Goal: Information Seeking & Learning: Learn about a topic

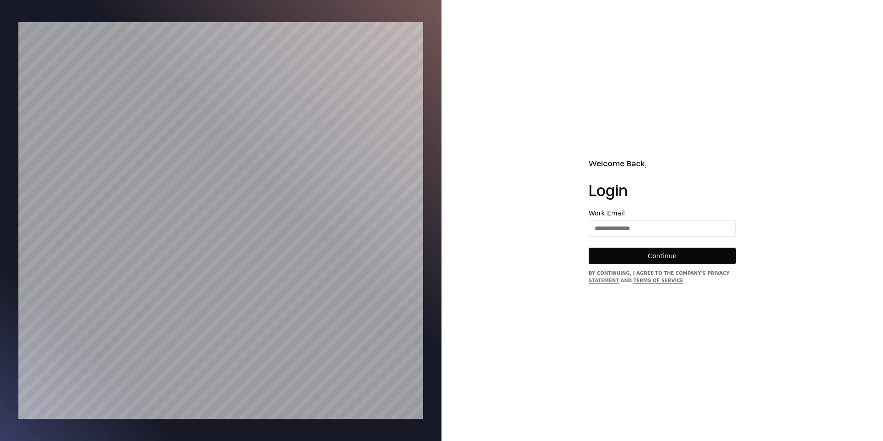
drag, startPoint x: 632, startPoint y: 212, endPoint x: 637, endPoint y: 221, distance: 10.9
click at [635, 215] on label "Work Email" at bounding box center [662, 213] width 147 height 6
click at [637, 228] on input "email" at bounding box center [662, 228] width 146 height 17
type input "**********"
click at [659, 248] on button "Continue" at bounding box center [662, 255] width 147 height 17
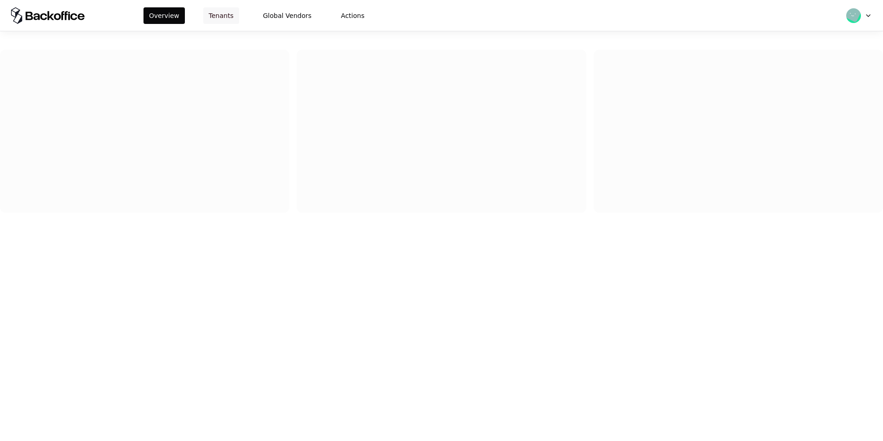
click at [220, 9] on button "Tenants" at bounding box center [221, 15] width 36 height 17
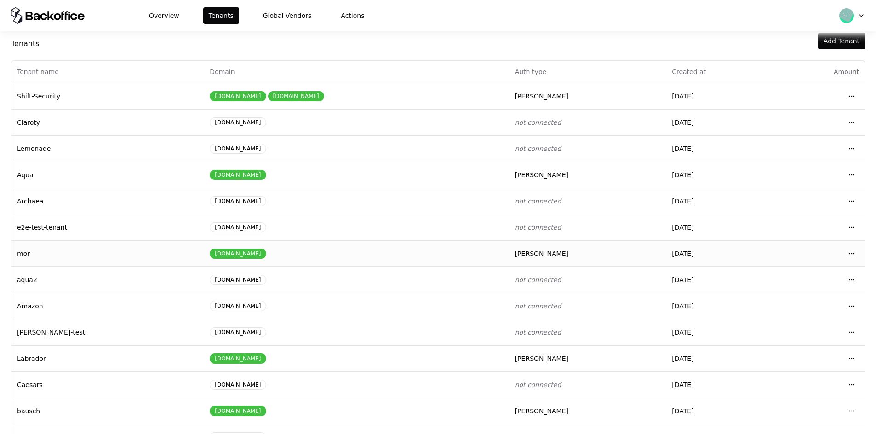
scroll to position [39, 0]
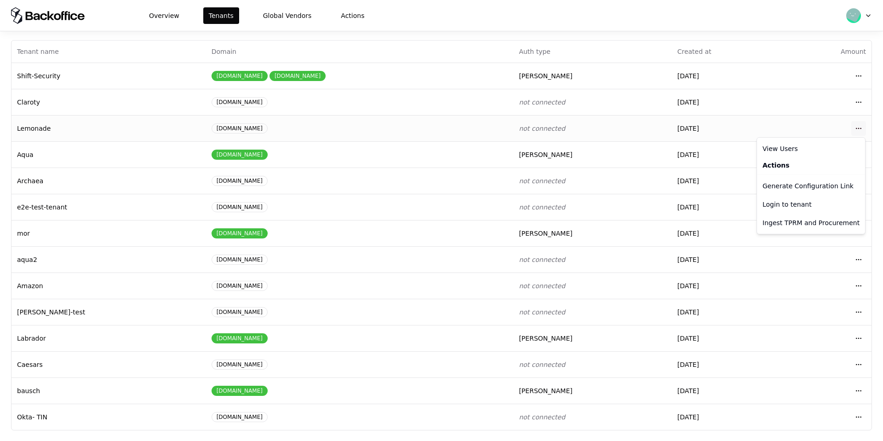
click at [852, 131] on html "Overview Tenants Global Vendors Actions Tenants Add Tenant Tenant name Domain A…" at bounding box center [441, 220] width 883 height 441
click at [781, 205] on div "Login to tenant" at bounding box center [811, 204] width 104 height 18
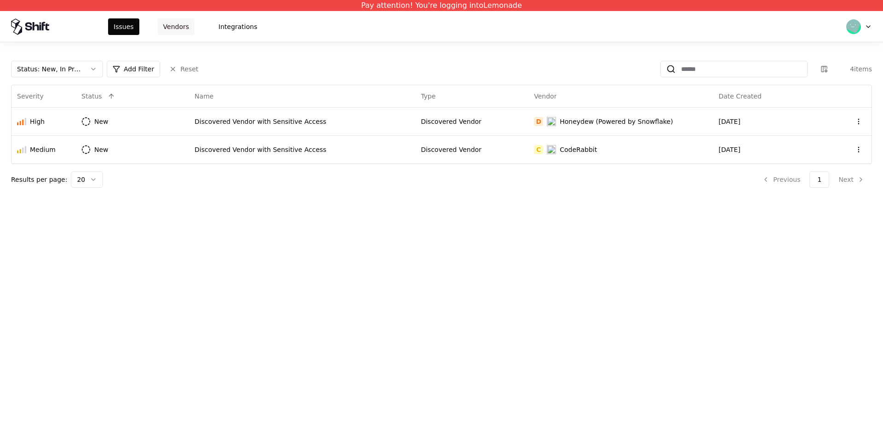
click at [164, 28] on button "Vendors" at bounding box center [176, 26] width 37 height 17
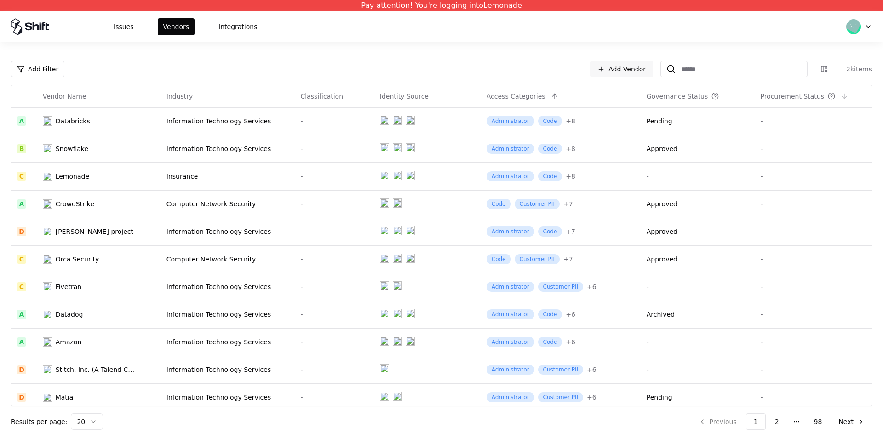
click at [828, 95] on icon at bounding box center [831, 95] width 7 height 7
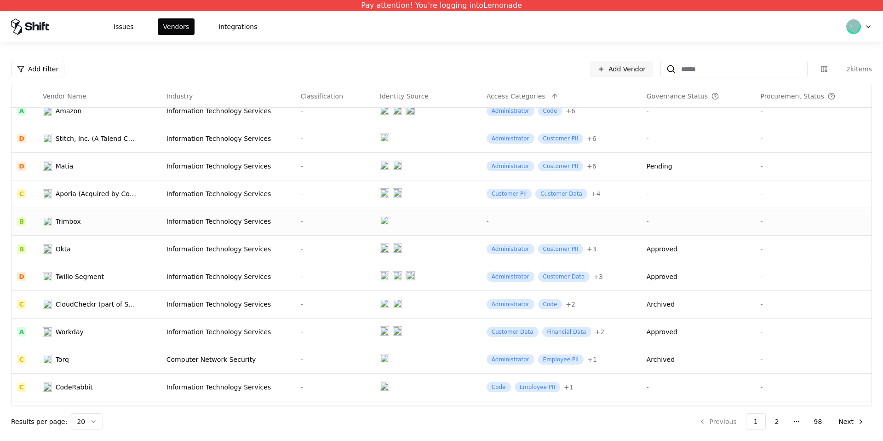
scroll to position [254, 0]
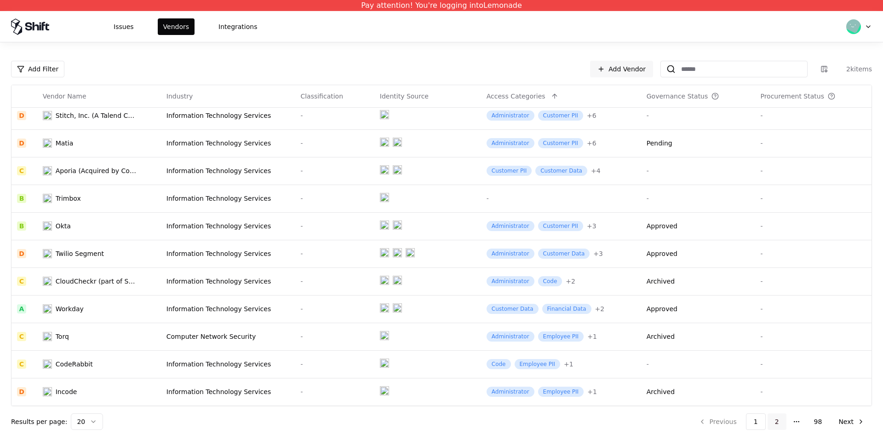
click at [778, 421] on button "2" at bounding box center [777, 421] width 19 height 17
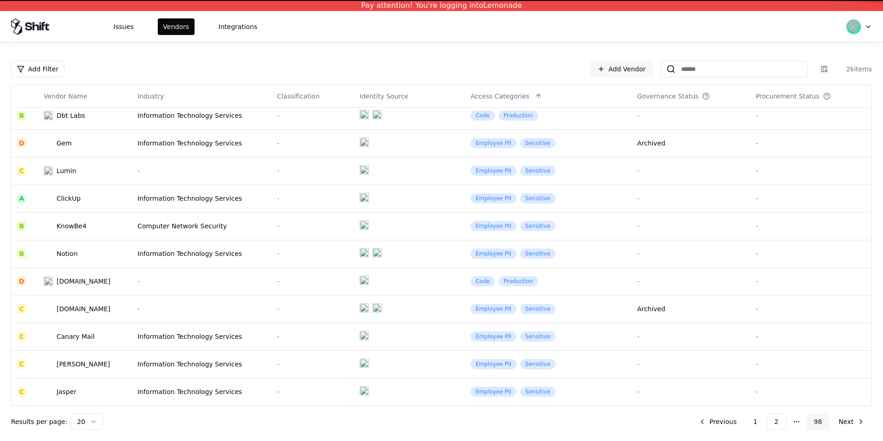
scroll to position [254, 0]
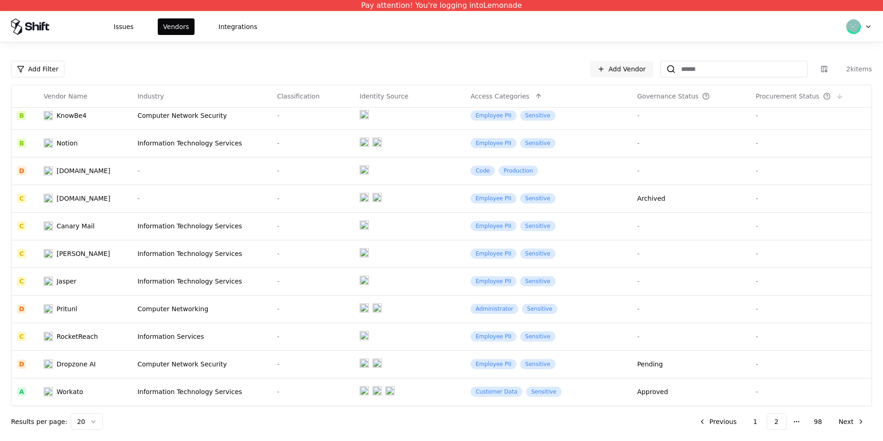
click at [839, 93] on div "Procurement Status" at bounding box center [811, 96] width 110 height 11
click at [834, 95] on button at bounding box center [839, 96] width 11 height 11
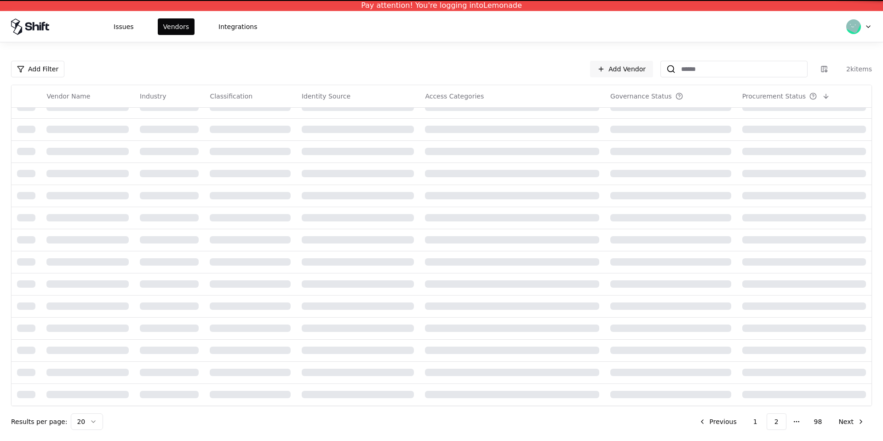
scroll to position [254, 0]
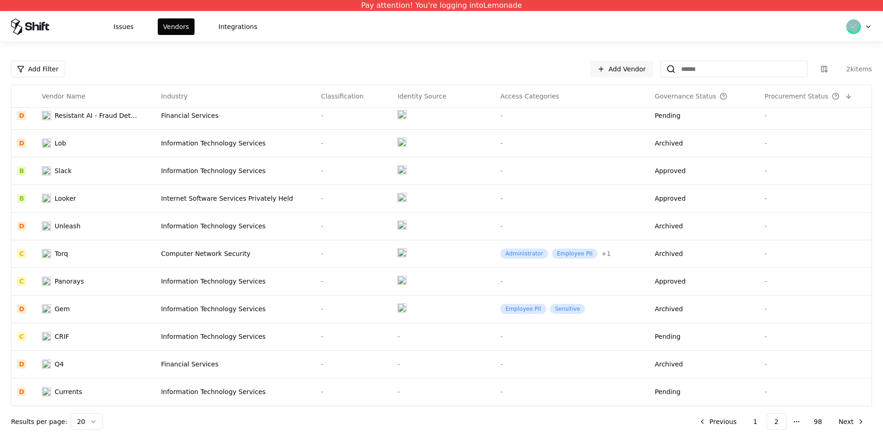
click at [847, 96] on div "Procurement Status" at bounding box center [815, 96] width 102 height 11
click at [843, 96] on button at bounding box center [848, 96] width 11 height 11
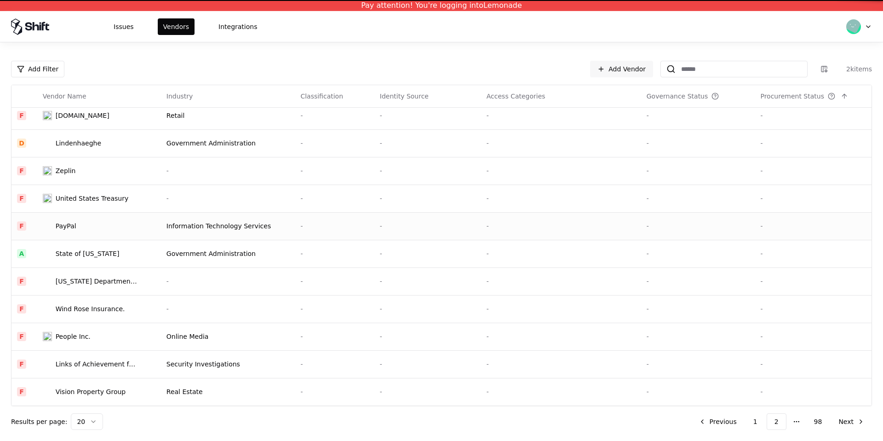
scroll to position [254, 0]
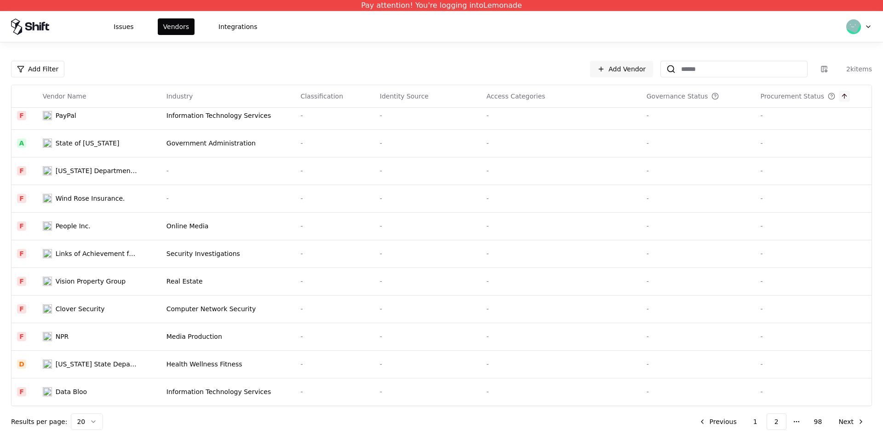
click at [839, 97] on button at bounding box center [844, 96] width 11 height 11
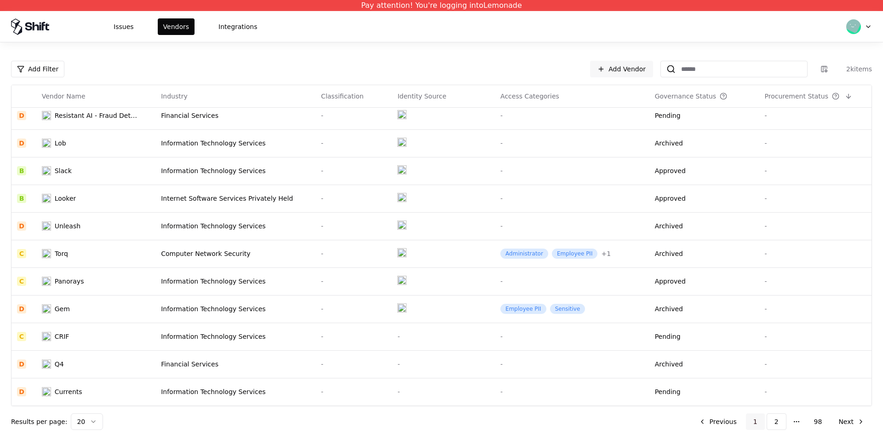
click at [757, 428] on button "1" at bounding box center [755, 421] width 19 height 17
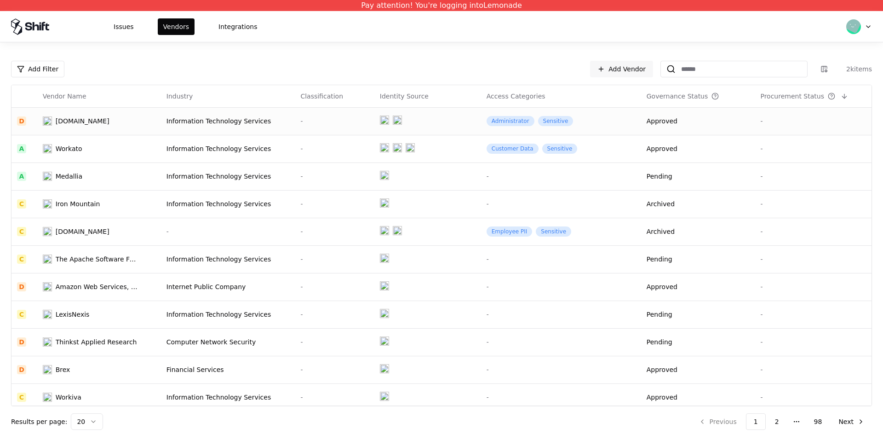
click at [166, 125] on td "Information Technology Services" at bounding box center [228, 121] width 134 height 28
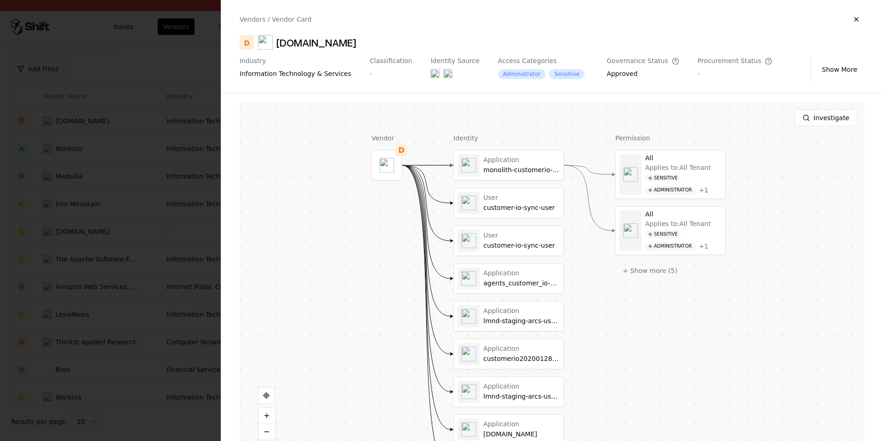
scroll to position [201, 0]
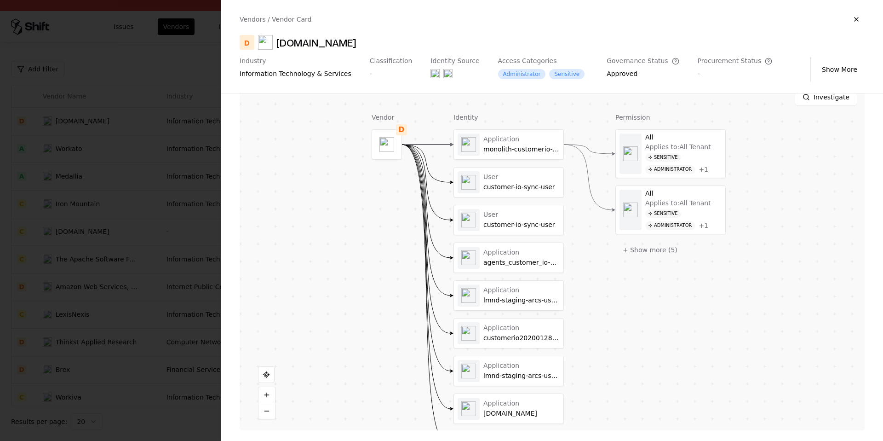
click at [137, 241] on div at bounding box center [441, 220] width 883 height 441
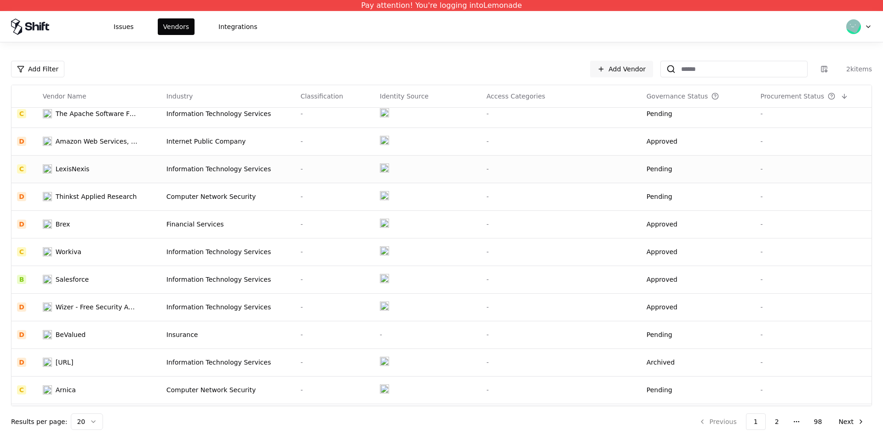
scroll to position [183, 0]
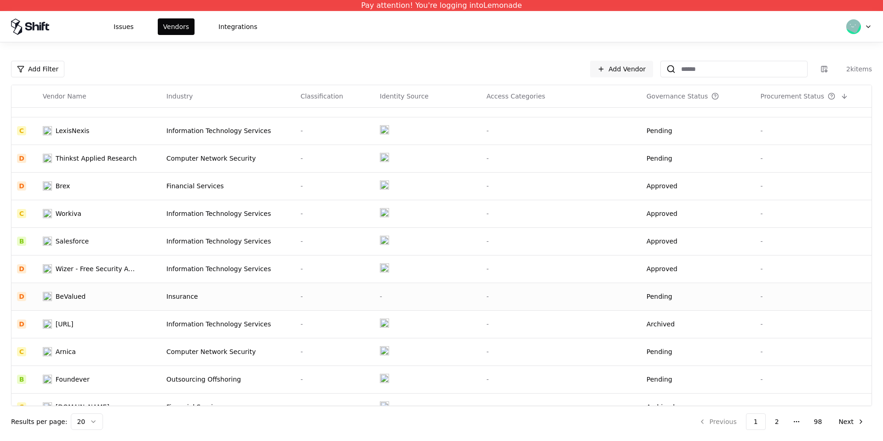
click at [395, 297] on div "-" at bounding box center [428, 296] width 96 height 9
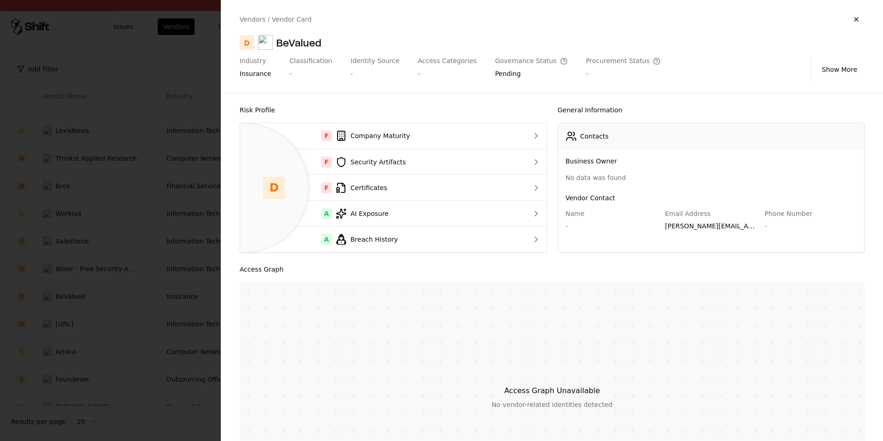
click at [151, 271] on div at bounding box center [441, 220] width 883 height 441
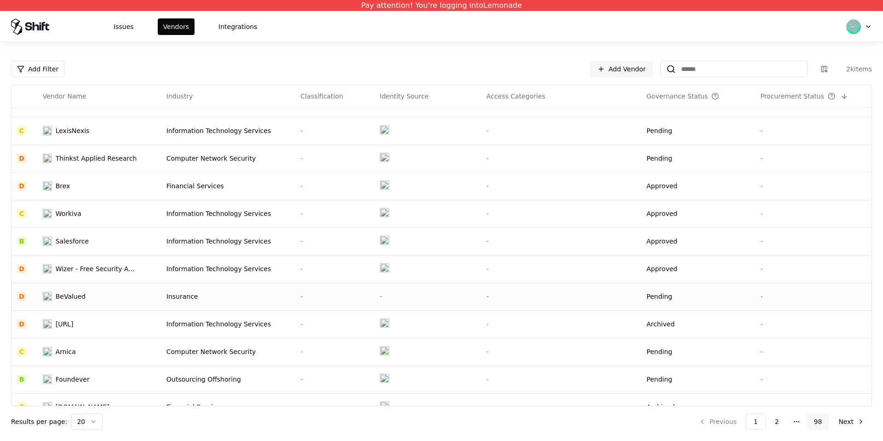
click at [822, 421] on button "98" at bounding box center [818, 421] width 23 height 17
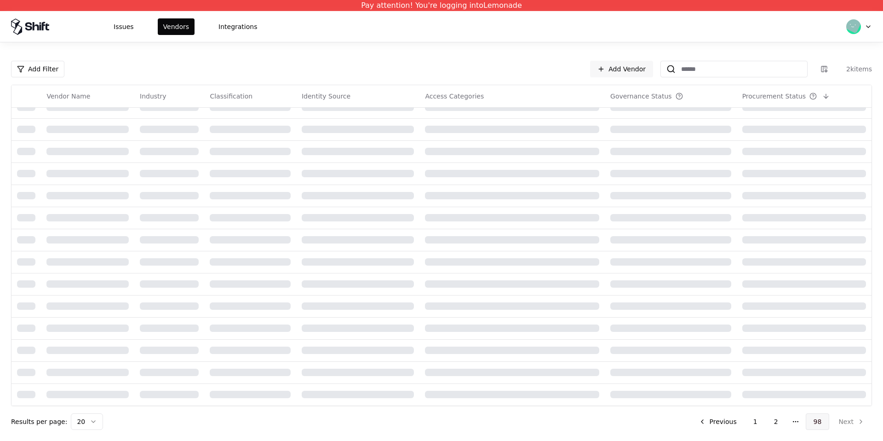
scroll to position [143, 0]
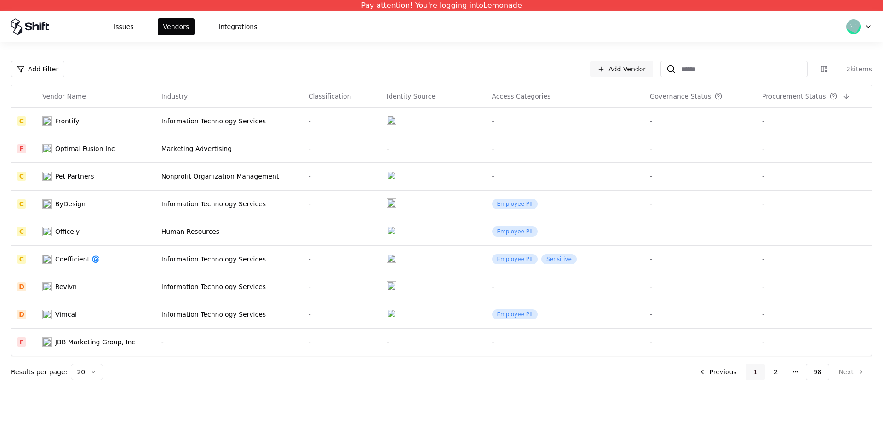
click at [751, 373] on button "1" at bounding box center [755, 371] width 19 height 17
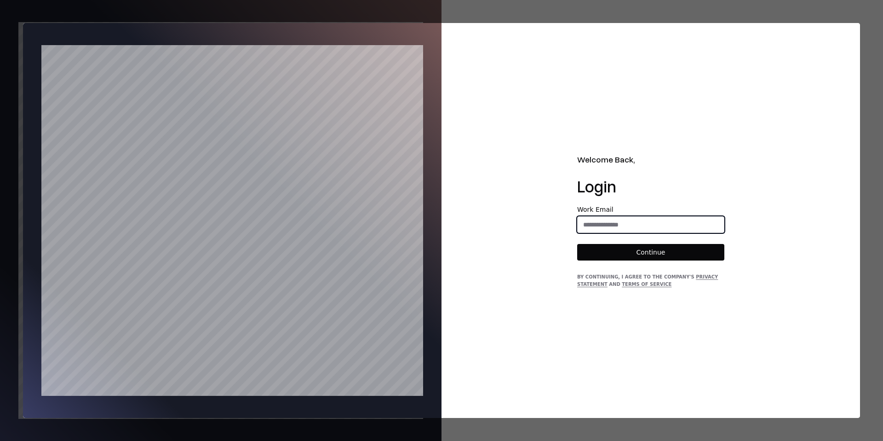
click at [618, 225] on input "email" at bounding box center [651, 224] width 146 height 17
type input "**********"
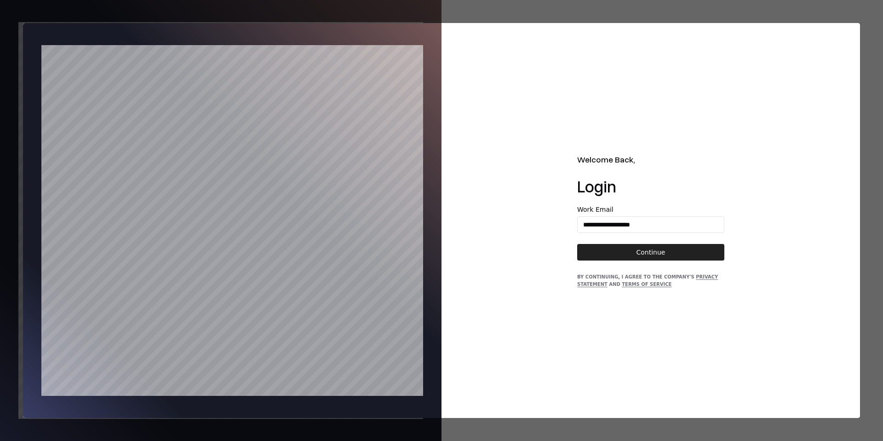
click at [653, 254] on button "Continue" at bounding box center [650, 252] width 147 height 17
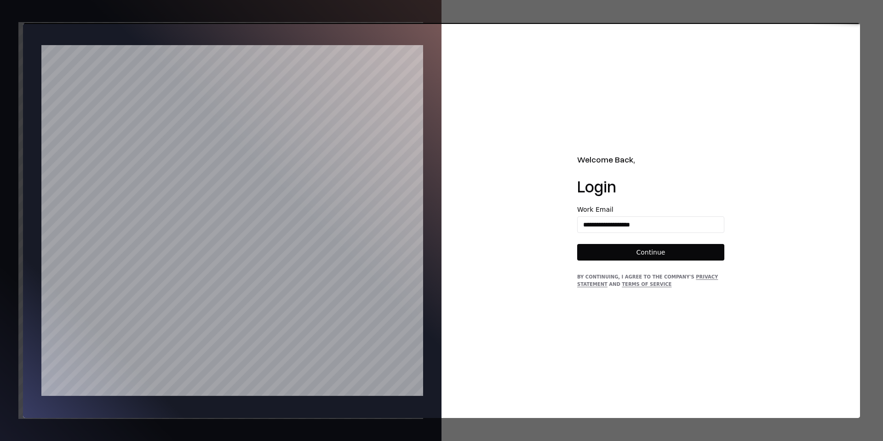
click at [427, 19] on div at bounding box center [441, 220] width 883 height 441
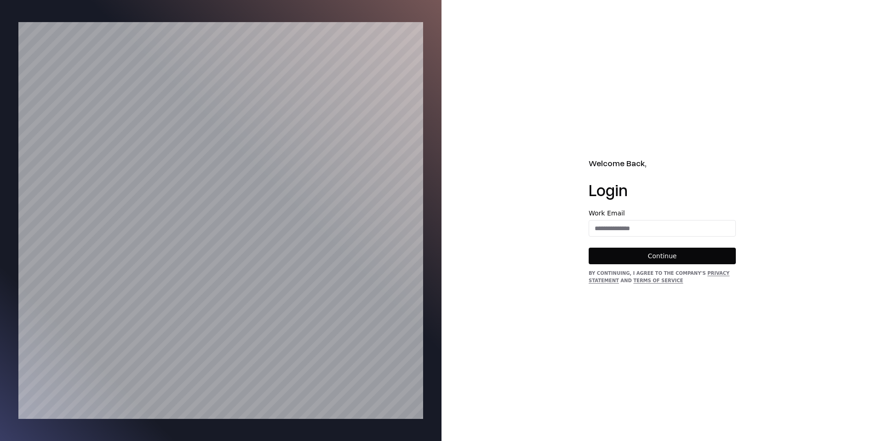
click at [657, 218] on div "Work Email" at bounding box center [662, 223] width 147 height 27
click at [651, 228] on input "email" at bounding box center [662, 228] width 146 height 17
click at [624, 229] on input "email" at bounding box center [662, 228] width 146 height 17
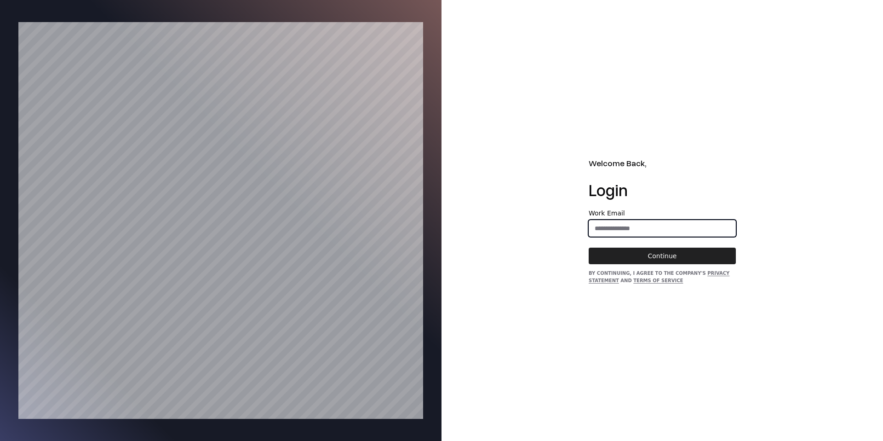
type input "**********"
click at [649, 259] on button "Continue" at bounding box center [662, 255] width 147 height 17
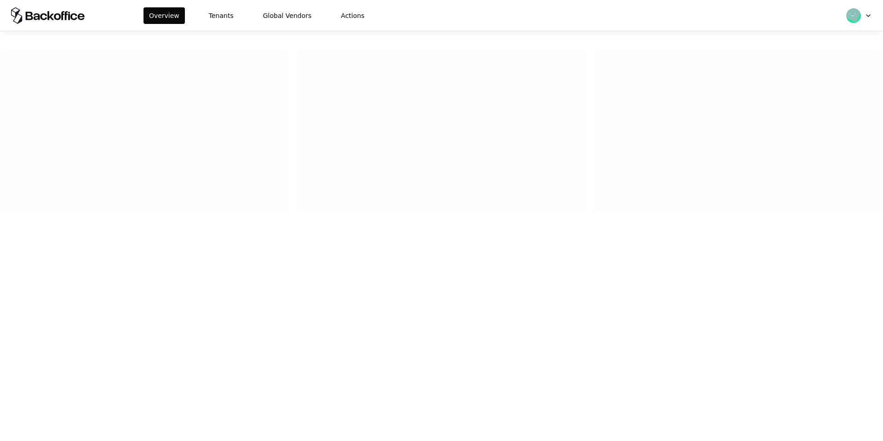
click at [200, 5] on div "Overview Tenants Global Vendors Actions" at bounding box center [441, 15] width 883 height 31
click at [218, 16] on button "Tenants" at bounding box center [221, 15] width 36 height 17
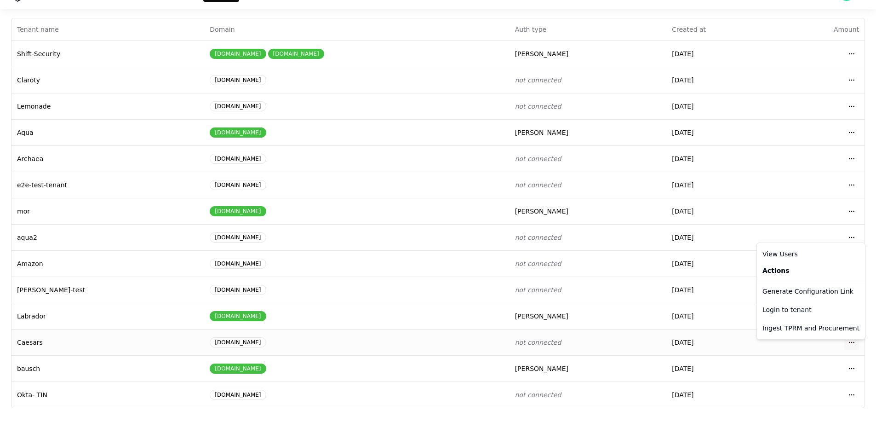
scroll to position [15, 0]
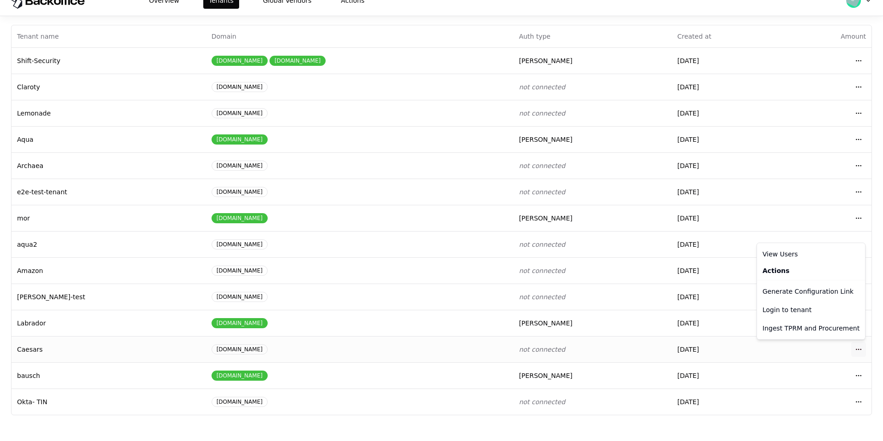
click at [852, 334] on body "Overview Tenants Global Vendors Actions Tenants Add Tenant Tenant name Domain A…" at bounding box center [441, 205] width 883 height 441
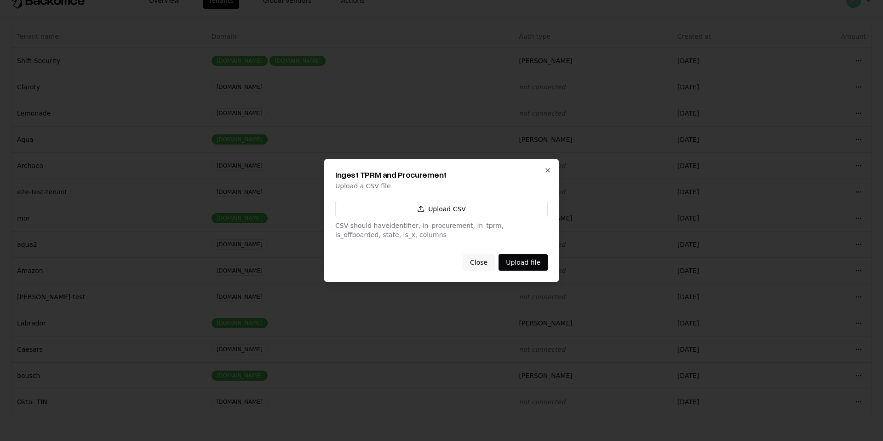
click at [544, 180] on div "Ingest TPRM and Procurement Upload a CSV file Upload CSV CSV should have identi…" at bounding box center [441, 208] width 212 height 76
click at [555, 176] on div "Ingest TPRM and Procurement Upload a CSV file Upload CSV CSV should have identi…" at bounding box center [441, 220] width 235 height 123
click at [548, 170] on icon "button" at bounding box center [548, 170] width 4 height 4
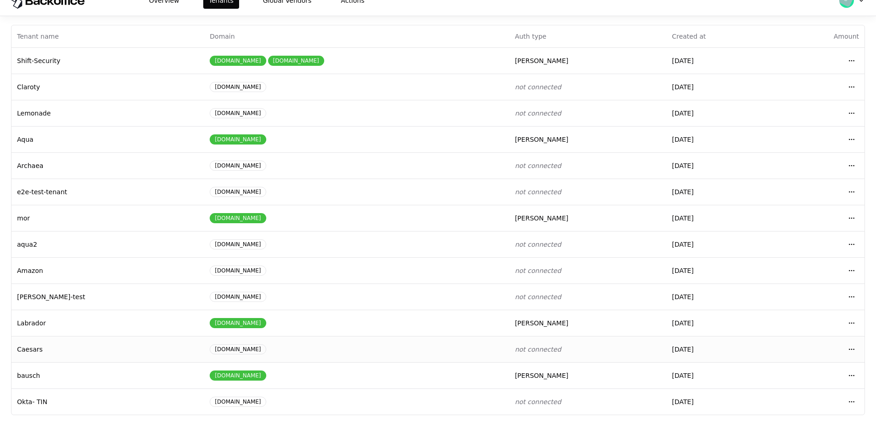
click at [860, 355] on td "Open menu" at bounding box center [820, 349] width 88 height 26
click at [852, 350] on html "Overview Tenants Global Vendors Actions Tenants Add Tenant Tenant name Domain A…" at bounding box center [438, 202] width 876 height 434
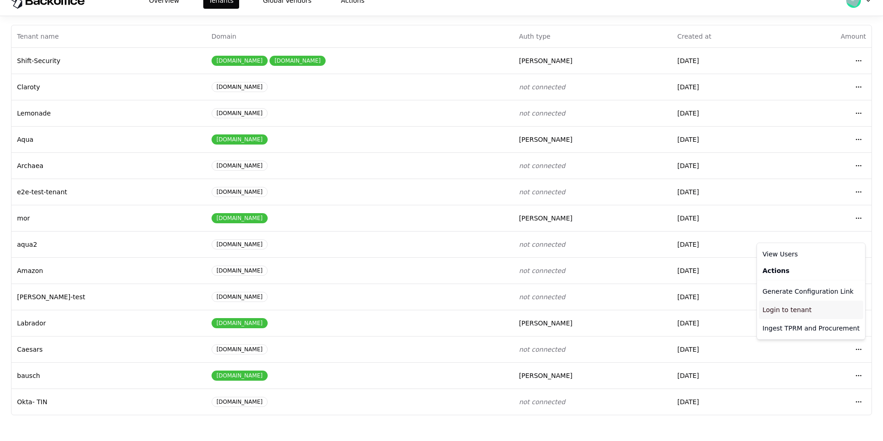
click at [817, 310] on div "Login to tenant" at bounding box center [811, 309] width 104 height 18
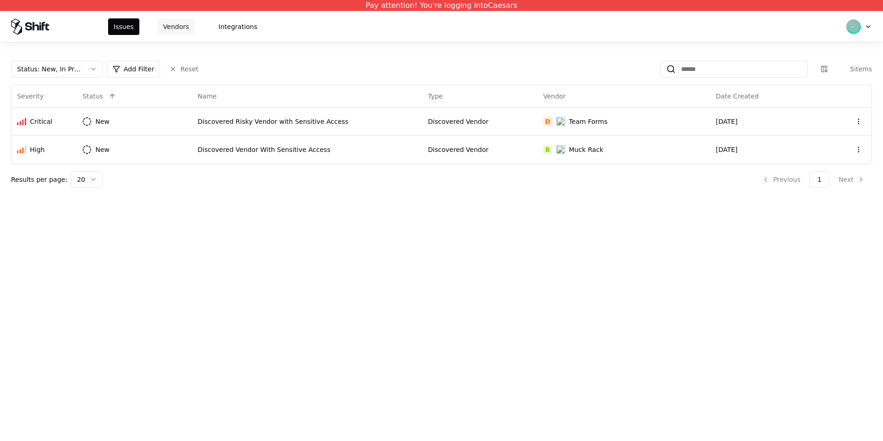
click at [183, 34] on button "Vendors" at bounding box center [176, 26] width 37 height 17
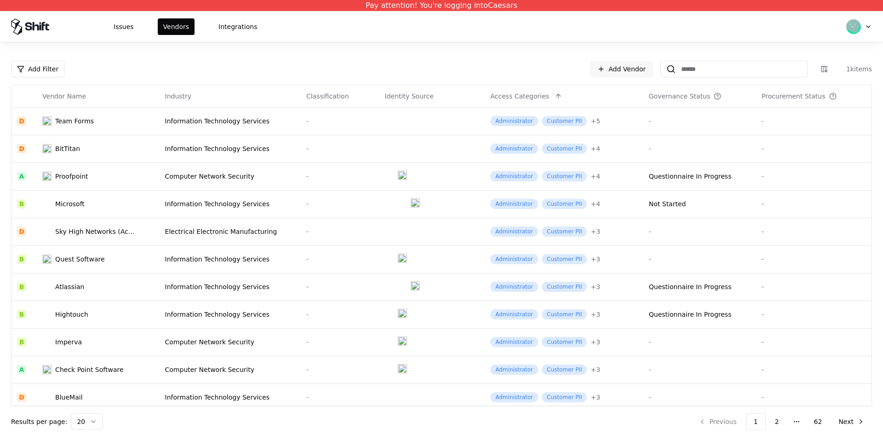
scroll to position [254, 0]
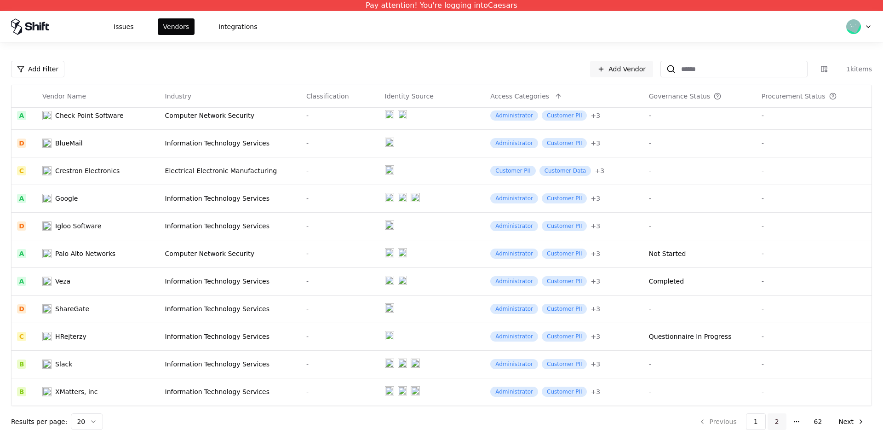
click at [783, 427] on button "2" at bounding box center [777, 421] width 19 height 17
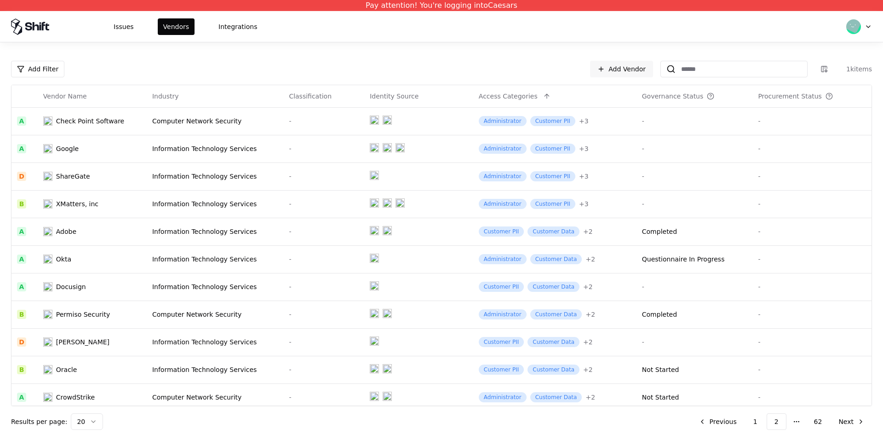
click at [684, 78] on div "Add Filter Add Vendor 1k items Vendor Name Industry Classification Identity Sou…" at bounding box center [441, 245] width 861 height 369
click at [686, 74] on input at bounding box center [742, 69] width 132 height 17
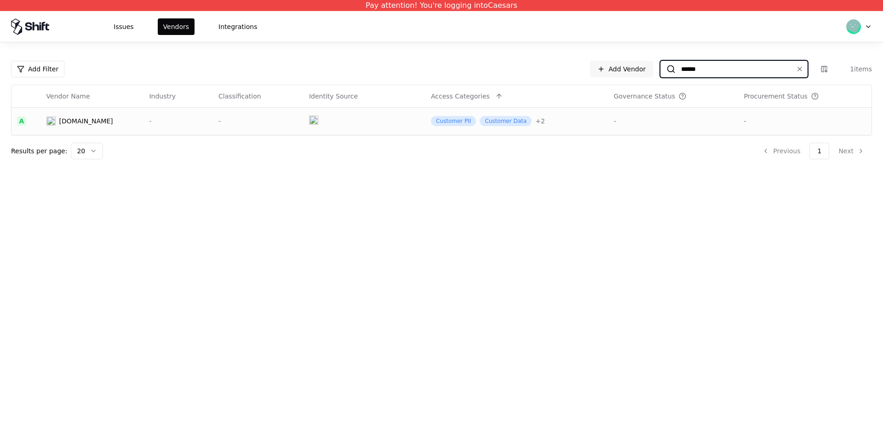
type input "******"
click at [130, 129] on td "[DOMAIN_NAME]" at bounding box center [92, 121] width 103 height 28
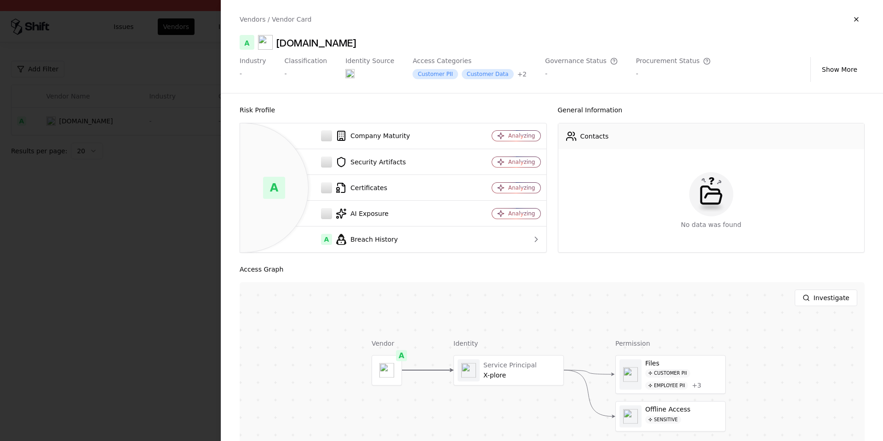
click at [145, 137] on div at bounding box center [441, 220] width 883 height 441
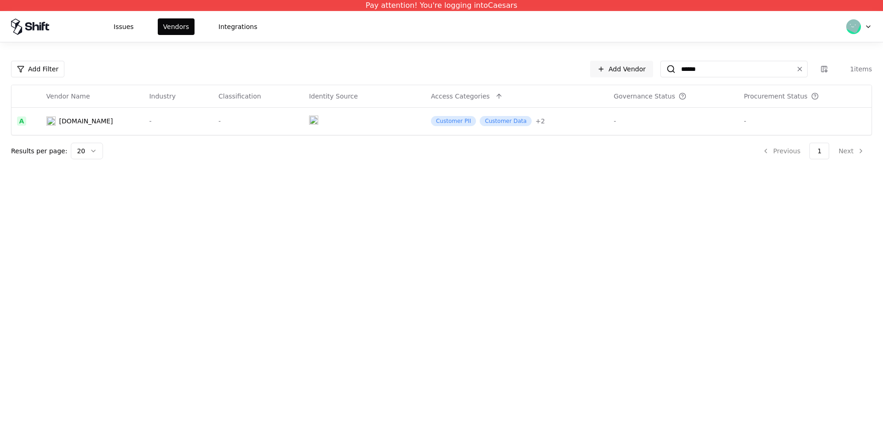
click at [78, 146] on html "Pay attention! You're logging into Caesars Issues Vendors Integrations Add Filt…" at bounding box center [441, 220] width 883 height 441
click at [719, 63] on input "******" at bounding box center [732, 69] width 113 height 17
drag, startPoint x: 780, startPoint y: 62, endPoint x: 814, endPoint y: 79, distance: 38.0
click at [781, 64] on input "******" at bounding box center [732, 69] width 113 height 17
click at [794, 63] on div "******" at bounding box center [733, 69] width 147 height 17
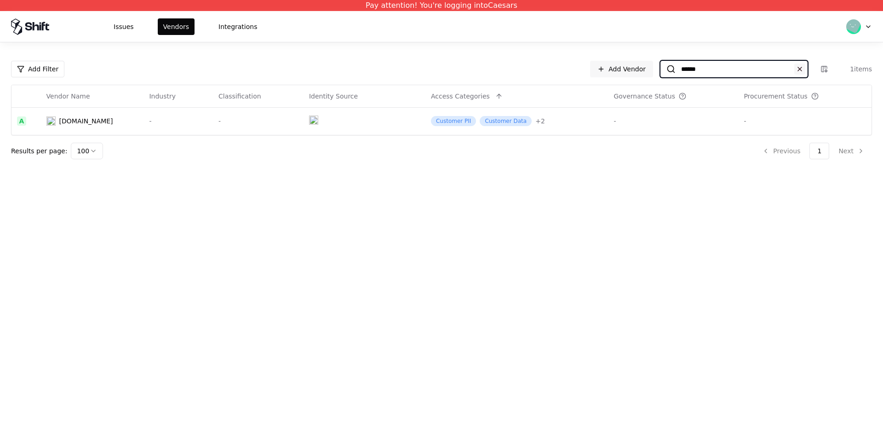
click at [803, 71] on button at bounding box center [799, 68] width 11 height 11
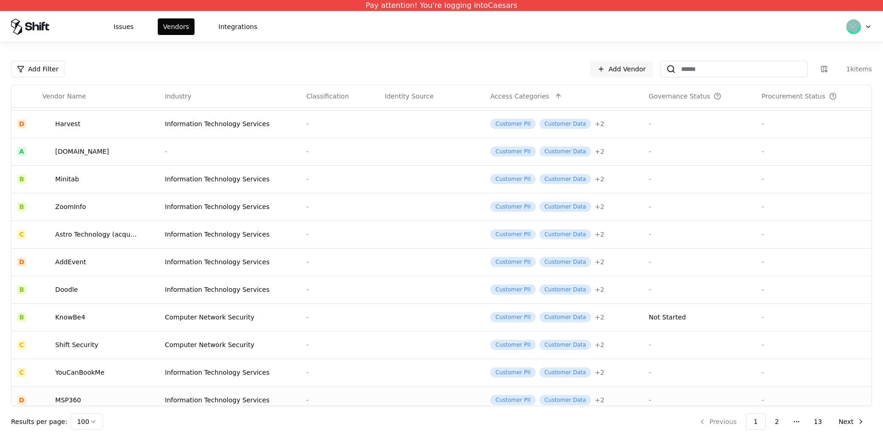
scroll to position [2461, 0]
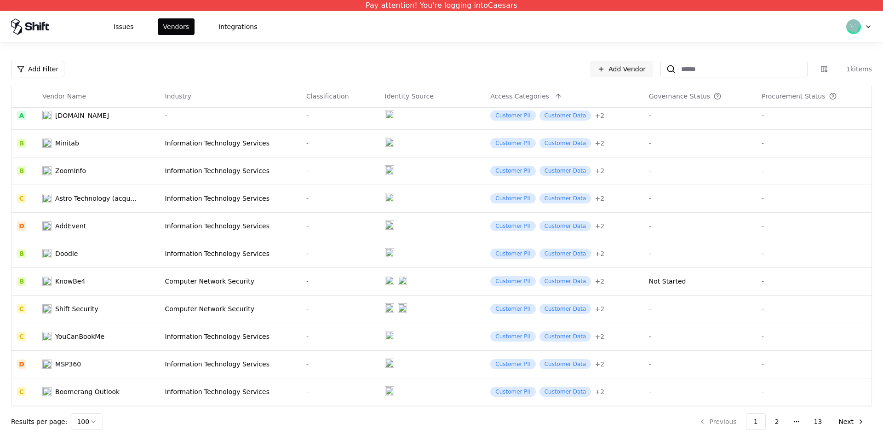
click at [844, 417] on button "Next" at bounding box center [851, 421] width 41 height 17
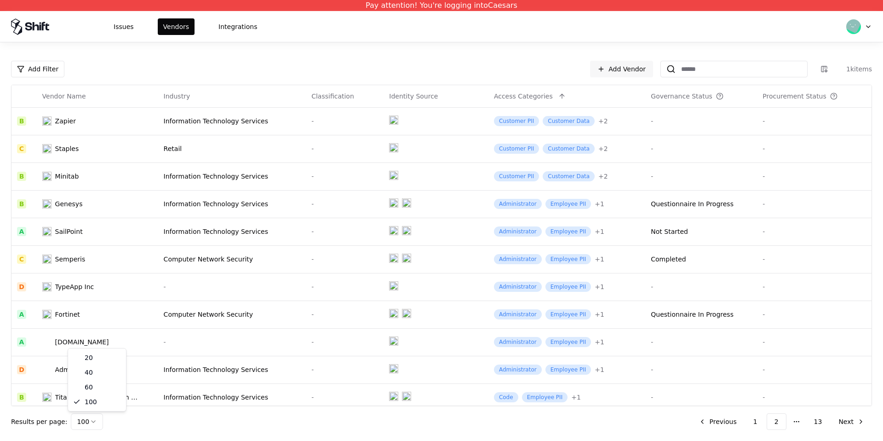
click at [85, 423] on html "Pay attention! You're logging into Caesars Issues Vendors Integrations Add Filt…" at bounding box center [441, 220] width 883 height 441
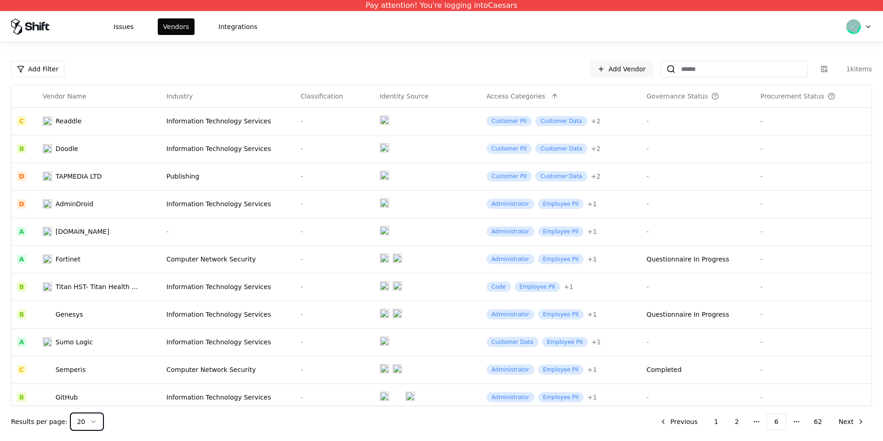
scroll to position [254, 0]
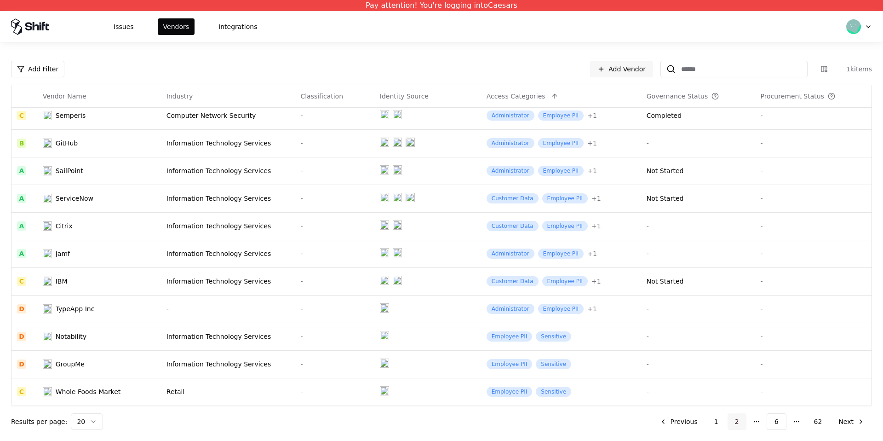
click at [733, 421] on button "2" at bounding box center [737, 421] width 19 height 17
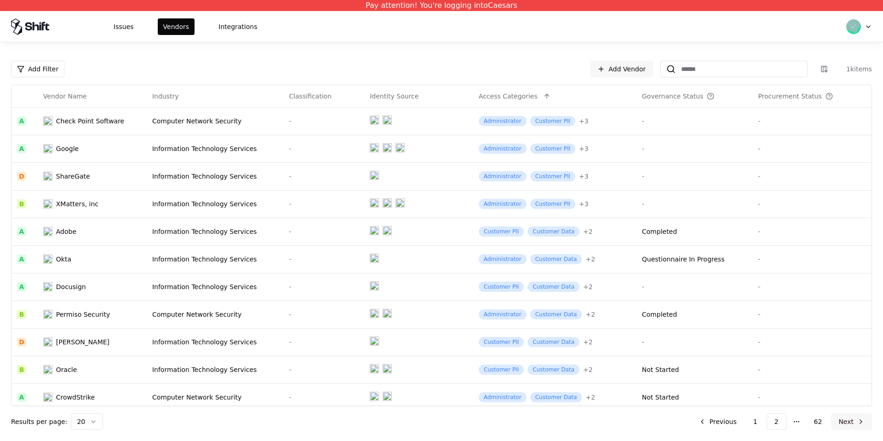
click at [871, 421] on button "Next" at bounding box center [851, 421] width 41 height 17
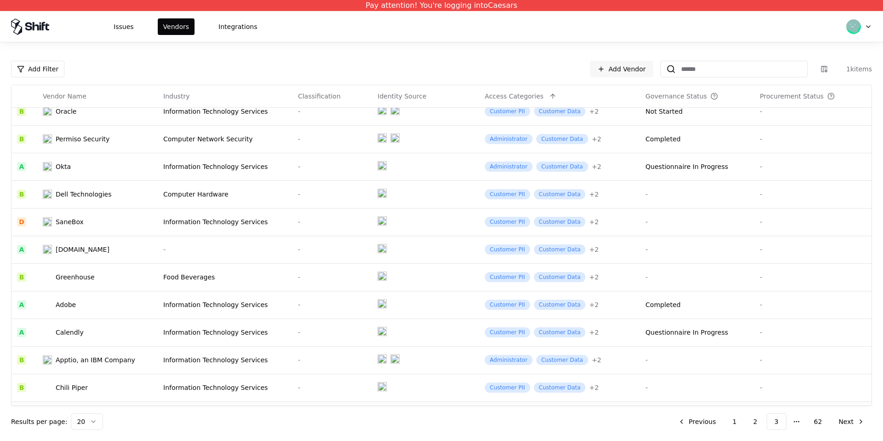
scroll to position [254, 0]
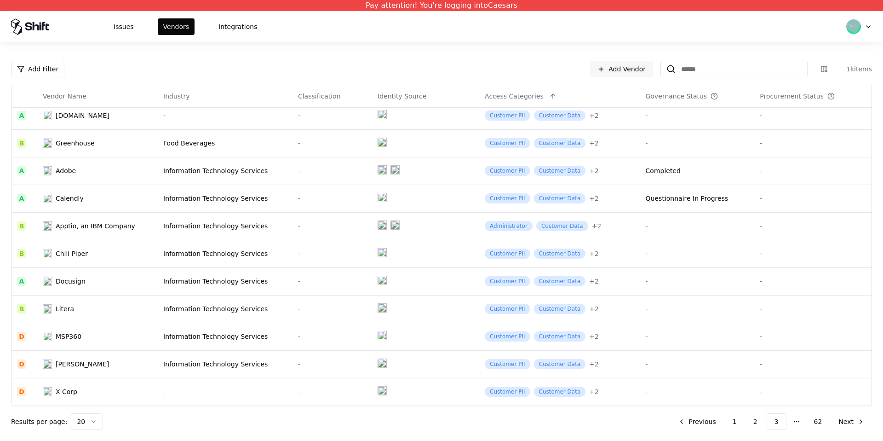
click at [873, 415] on div "Add Filter Add Vendor 1k items Vendor Name Industry Classification Identity Sou…" at bounding box center [441, 245] width 883 height 369
click at [862, 421] on button "Next" at bounding box center [851, 421] width 41 height 17
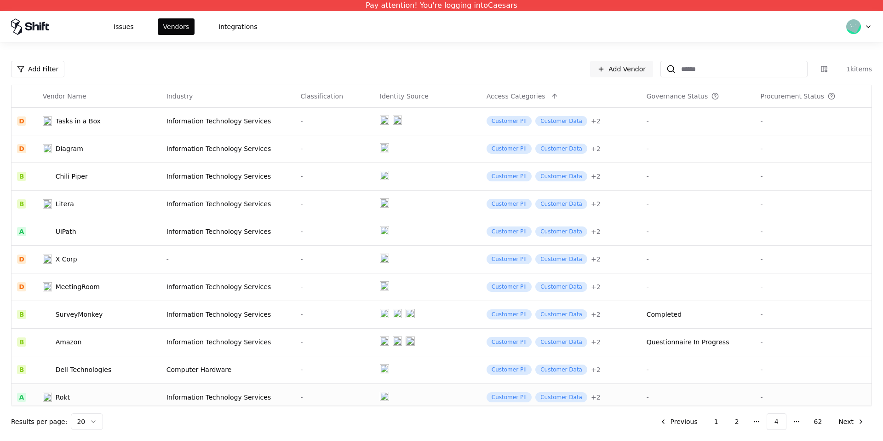
scroll to position [224, 0]
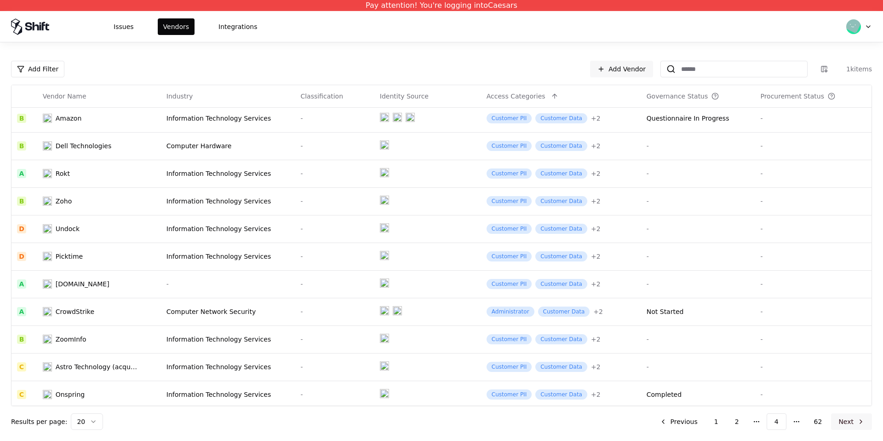
click at [844, 422] on button "Next" at bounding box center [851, 421] width 41 height 17
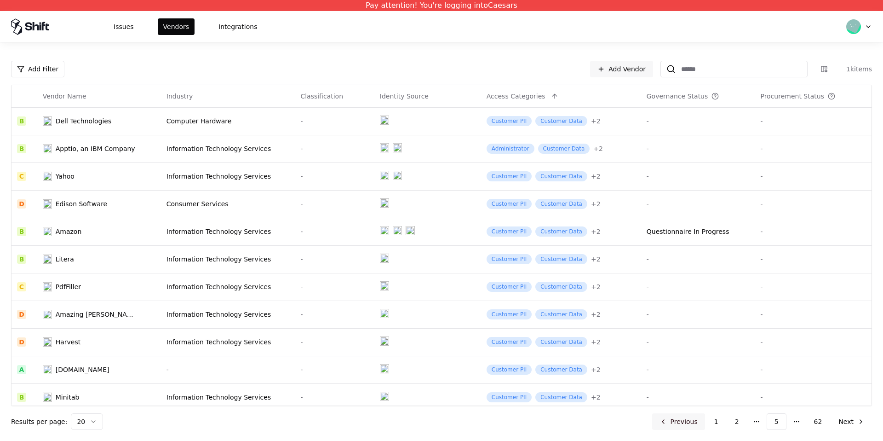
click at [676, 425] on button "Previous" at bounding box center [678, 421] width 53 height 17
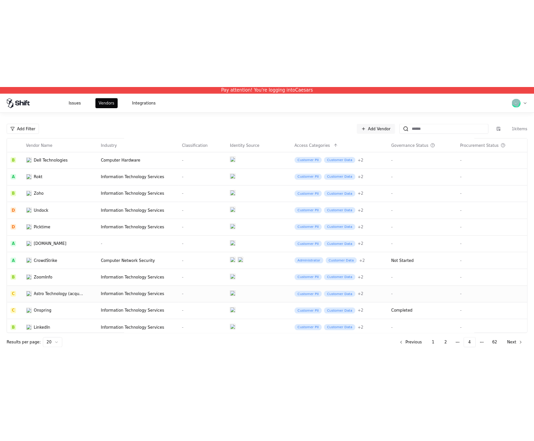
scroll to position [254, 0]
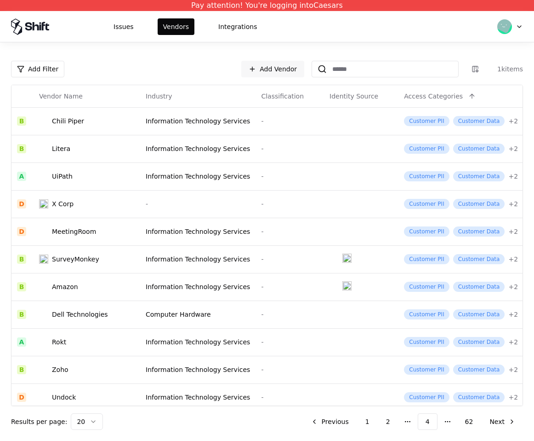
scroll to position [159, 0]
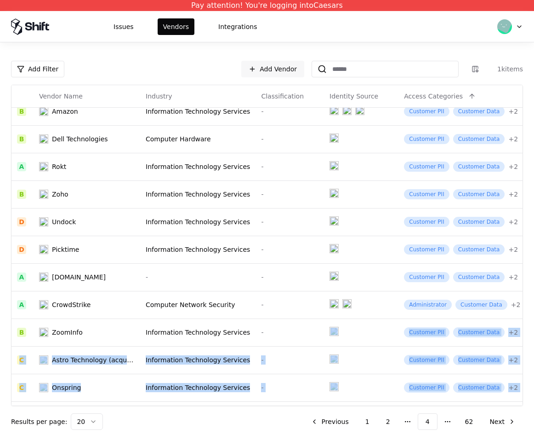
drag, startPoint x: 258, startPoint y: 406, endPoint x: 336, endPoint y: 404, distance: 78.7
click at [336, 404] on div "Add Filter Add Vendor 1k items Vendor Name Industry Classification Identity Sou…" at bounding box center [267, 245] width 512 height 369
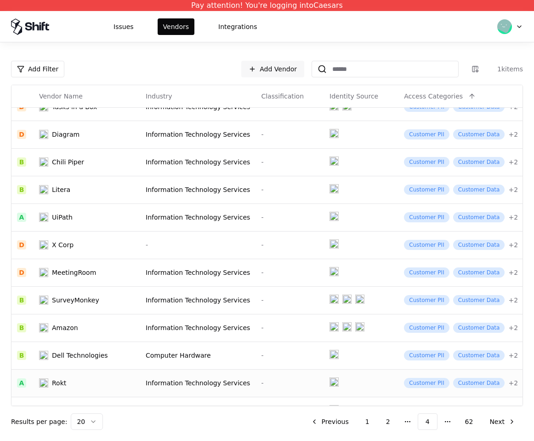
scroll to position [0, 0]
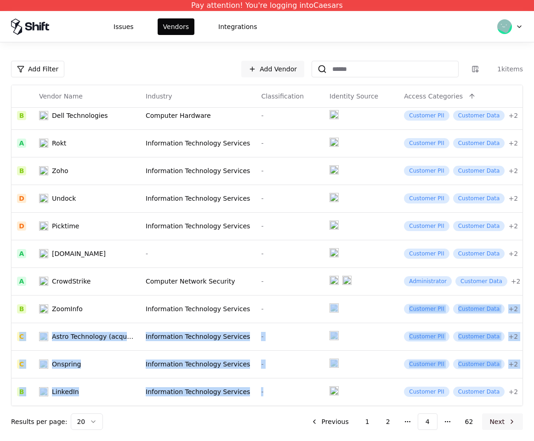
click at [508, 418] on button "Next" at bounding box center [502, 421] width 41 height 17
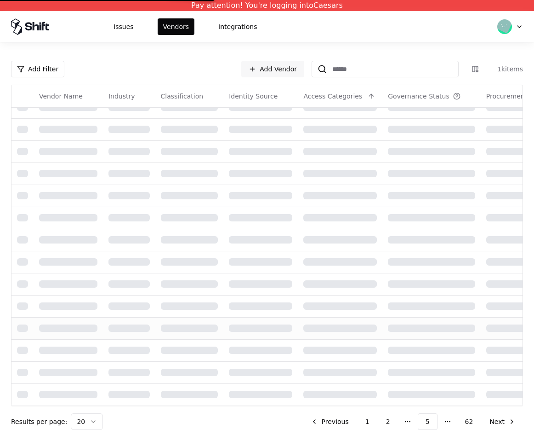
scroll to position [261, 0]
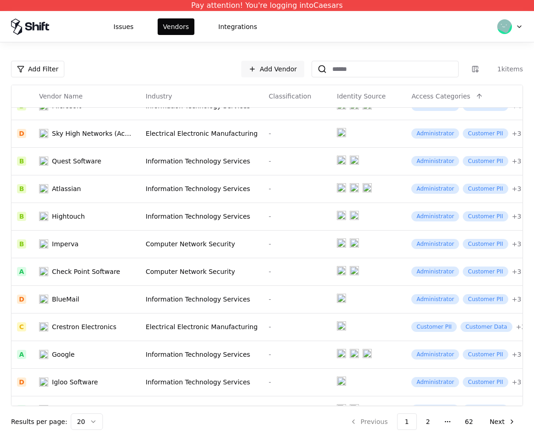
scroll to position [261, 0]
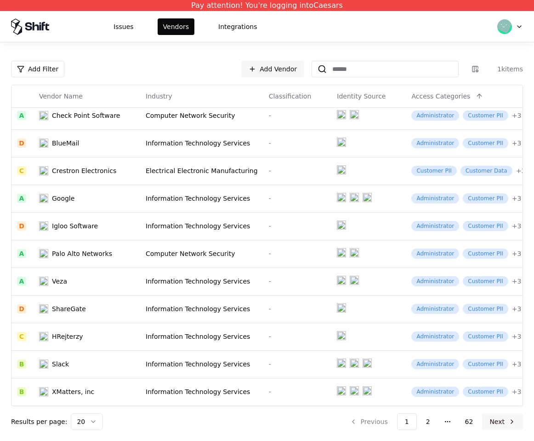
click at [487, 423] on button "Next" at bounding box center [502, 421] width 41 height 17
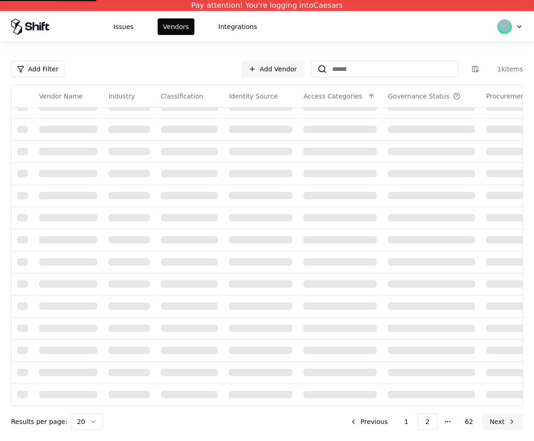
click at [493, 422] on button "Next" at bounding box center [502, 421] width 41 height 17
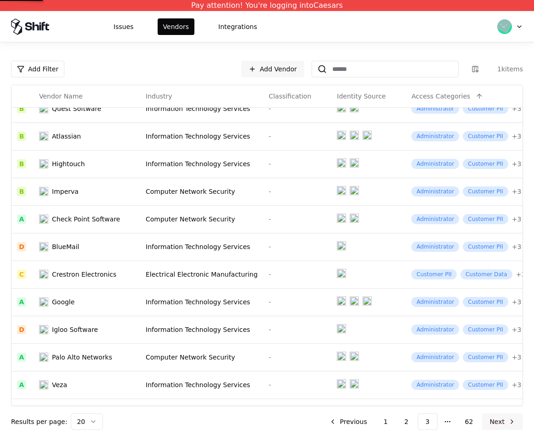
scroll to position [259, 0]
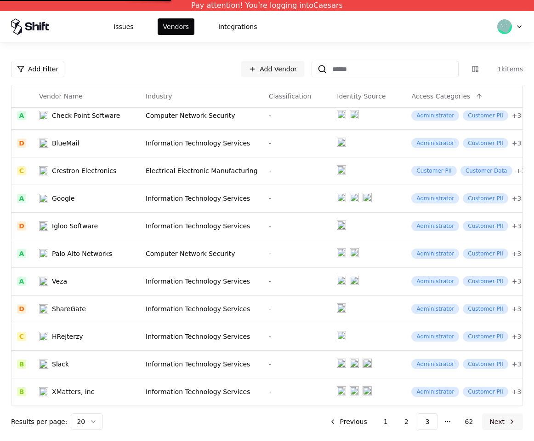
click at [493, 422] on button "Next" at bounding box center [502, 421] width 41 height 17
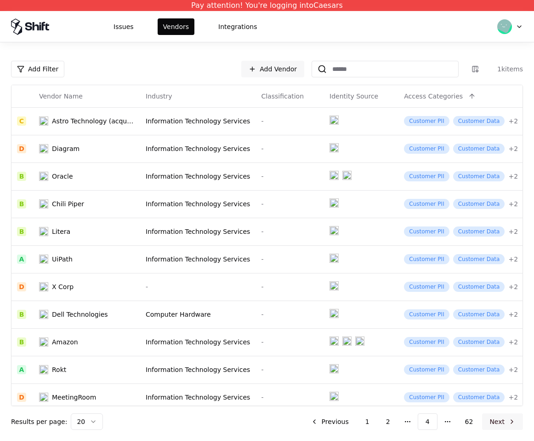
click at [508, 421] on button "Next" at bounding box center [502, 421] width 41 height 17
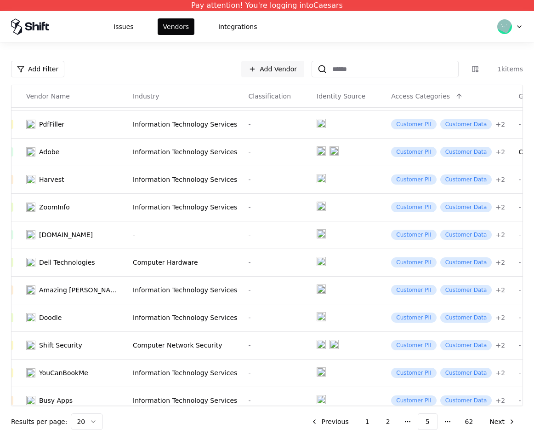
scroll to position [190, 0]
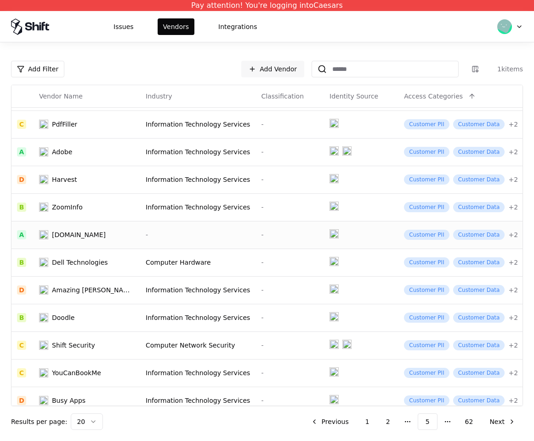
click at [367, 230] on td at bounding box center [361, 235] width 75 height 28
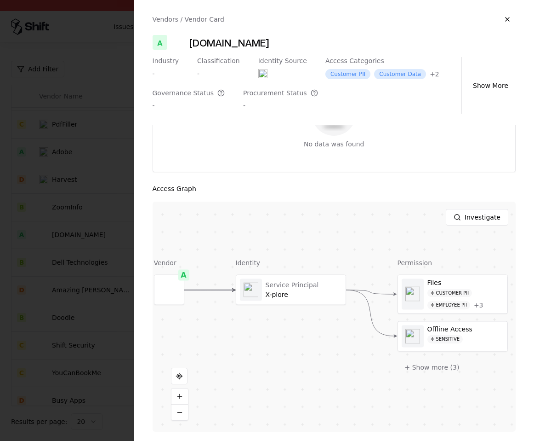
scroll to position [0, 0]
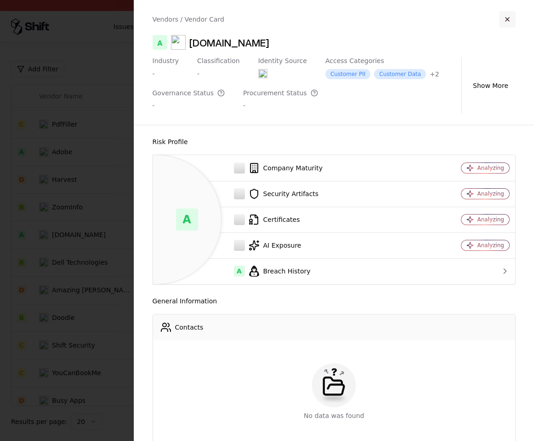
click at [507, 15] on button "button" at bounding box center [507, 19] width 17 height 17
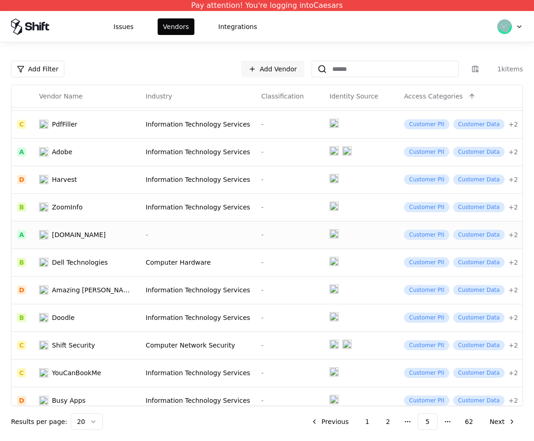
click at [166, 234] on div "-" at bounding box center [198, 234] width 104 height 9
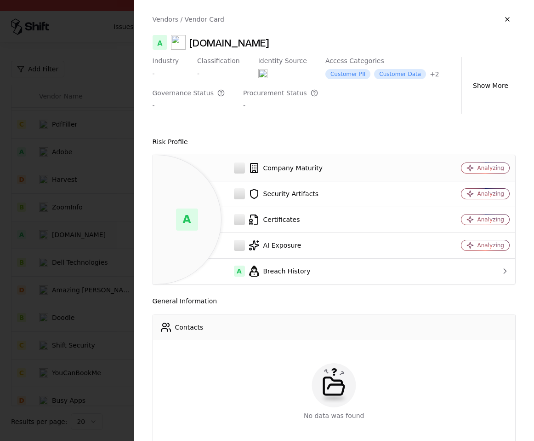
click at [472, 172] on div "Analyzing" at bounding box center [486, 168] width 48 height 10
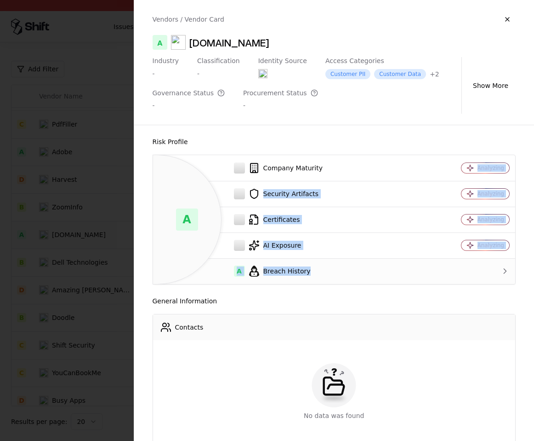
drag, startPoint x: 469, startPoint y: 170, endPoint x: 371, endPoint y: 260, distance: 133.1
click at [380, 271] on tbody "Company Maturity Analyzing Security Artifacts Analyzing Certificates Analyzing …" at bounding box center [334, 219] width 363 height 129
click at [369, 258] on td "A Breach History" at bounding box center [288, 271] width 271 height 26
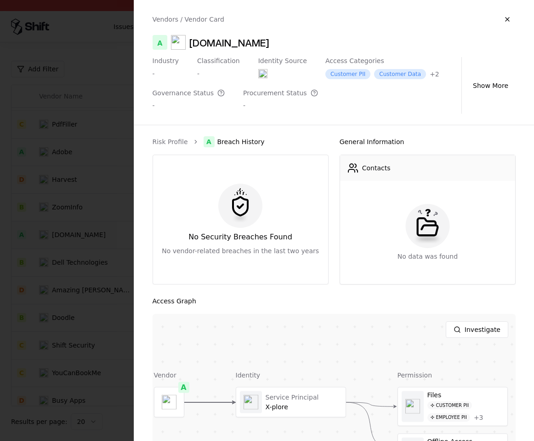
click at [295, 134] on div "Risk Profile A Breach History No Security Breaches Found No vendor-related brea…" at bounding box center [334, 282] width 401 height 315
click at [210, 90] on div "Governance Status" at bounding box center [189, 93] width 73 height 8
click at [495, 80] on button "Show More" at bounding box center [491, 85] width 50 height 17
click at [504, 22] on button "button" at bounding box center [507, 19] width 17 height 17
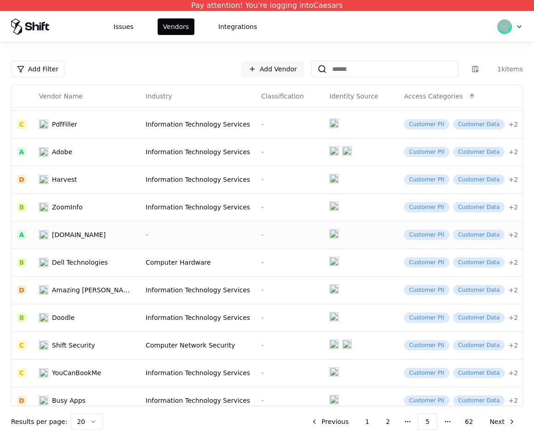
click at [162, 235] on div "-" at bounding box center [198, 234] width 104 height 9
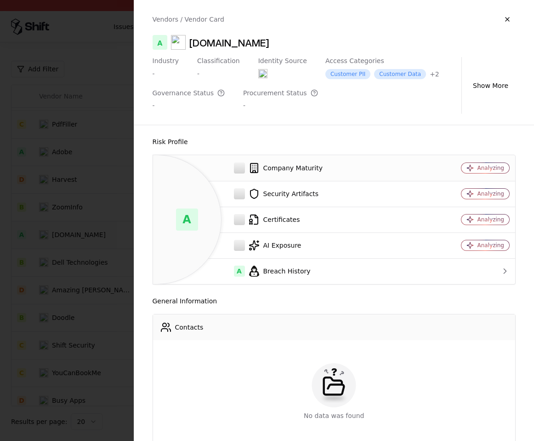
click at [466, 178] on td "Analyzing" at bounding box center [470, 168] width 92 height 26
drag, startPoint x: 308, startPoint y: 235, endPoint x: 285, endPoint y: 273, distance: 44.0
click at [285, 273] on tbody "Company Maturity Analyzing Security Artifacts Analyzing Certificates Analyzing …" at bounding box center [334, 219] width 363 height 129
click at [285, 271] on div "A Breach History" at bounding box center [288, 270] width 256 height 11
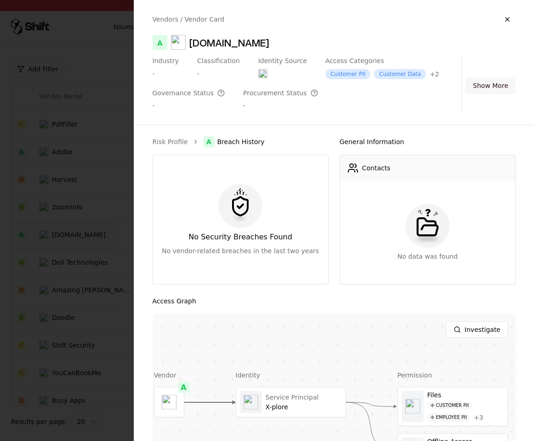
click at [496, 78] on button "Show More" at bounding box center [491, 85] width 50 height 17
click at [510, 17] on button "button" at bounding box center [507, 19] width 17 height 17
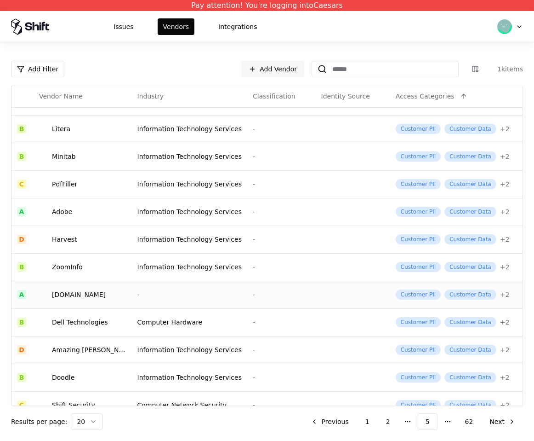
scroll to position [124, 0]
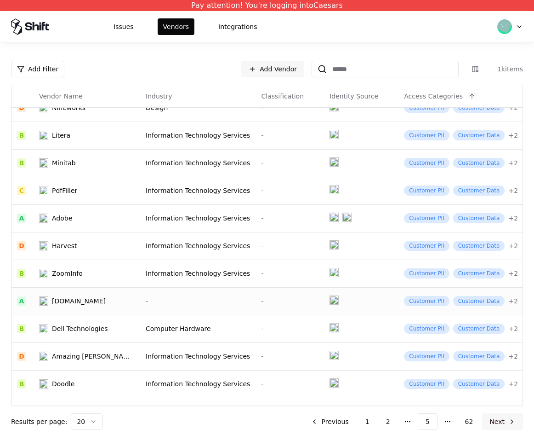
click at [498, 421] on button "Next" at bounding box center [502, 421] width 41 height 17
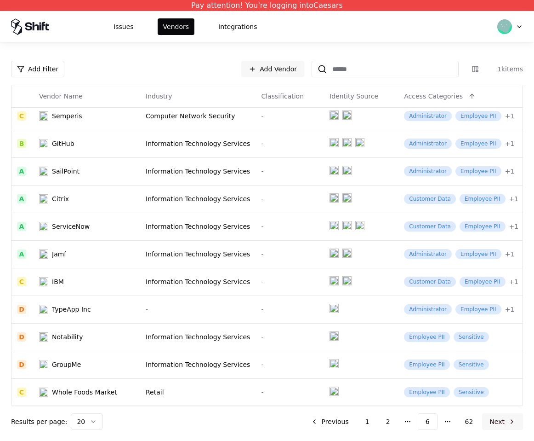
click at [494, 426] on button "Next" at bounding box center [502, 421] width 41 height 17
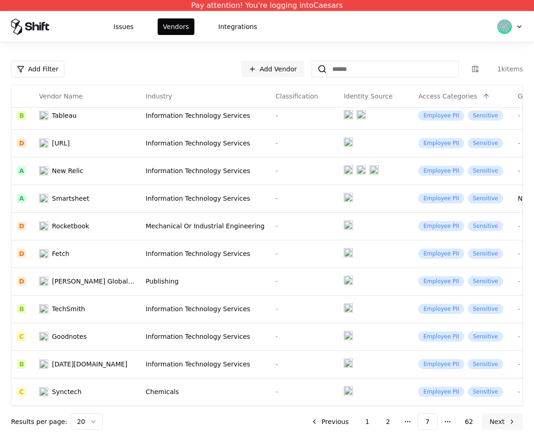
click at [512, 421] on button "Next" at bounding box center [502, 421] width 41 height 17
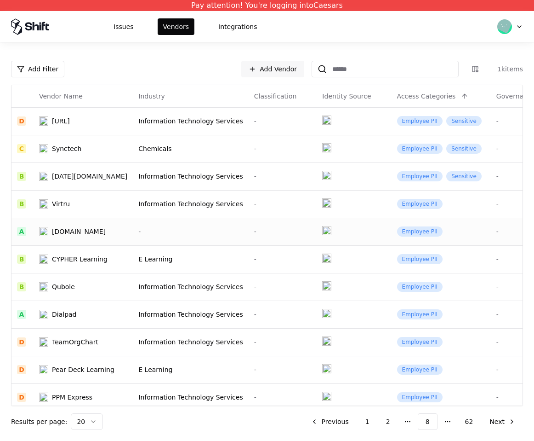
click at [254, 227] on div "-" at bounding box center [282, 231] width 57 height 9
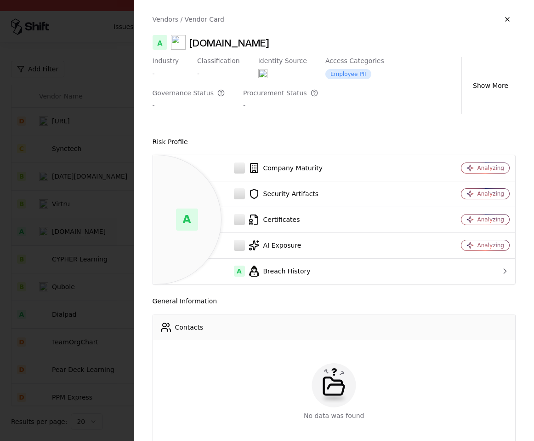
click at [105, 201] on div at bounding box center [267, 220] width 534 height 441
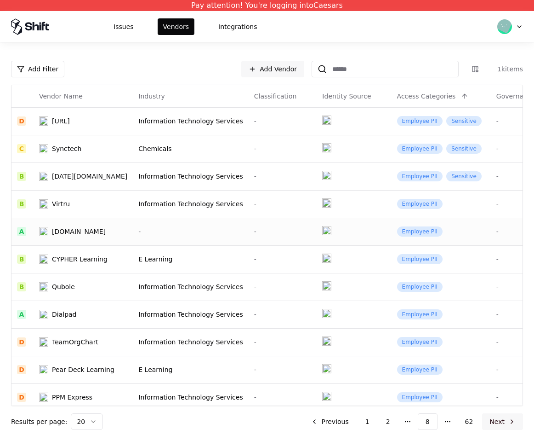
click at [503, 421] on button "Next" at bounding box center [502, 421] width 41 height 17
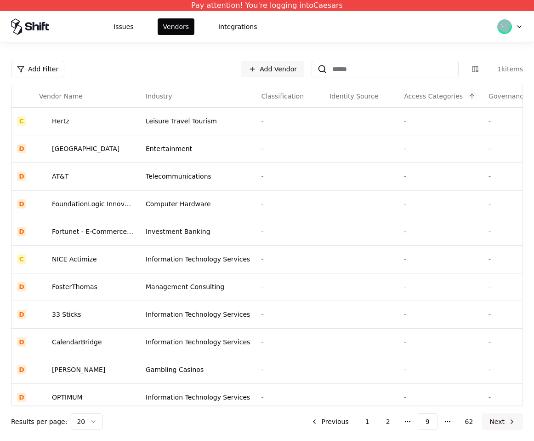
click at [502, 421] on button "Next" at bounding box center [502, 421] width 41 height 17
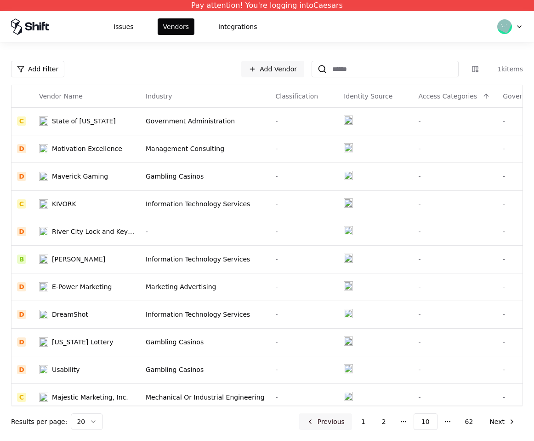
click at [328, 427] on button "Previous" at bounding box center [325, 421] width 53 height 17
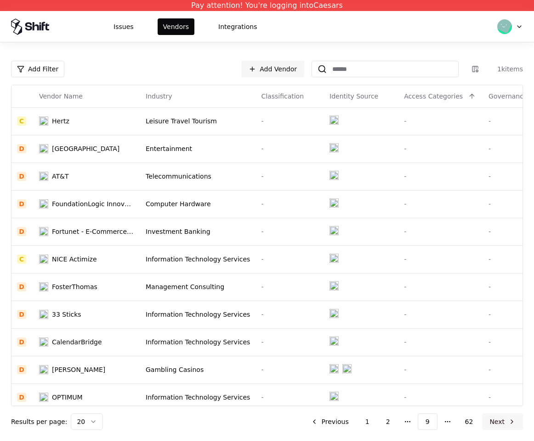
click at [504, 416] on button "Next" at bounding box center [502, 421] width 41 height 17
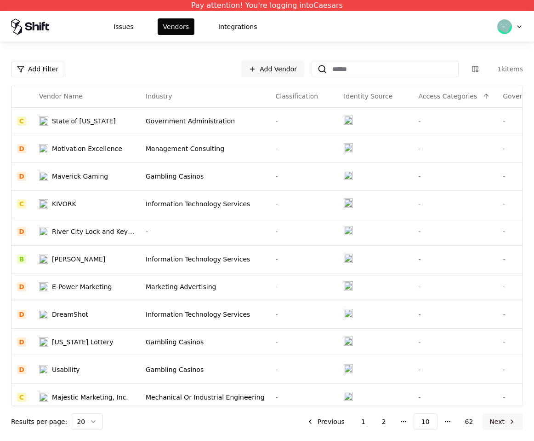
click at [507, 425] on button "Next" at bounding box center [502, 421] width 41 height 17
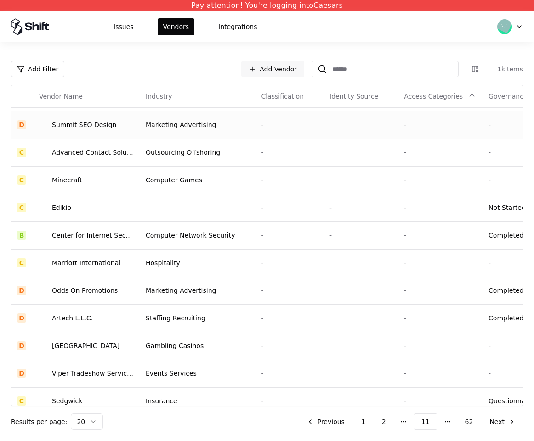
scroll to position [261, 0]
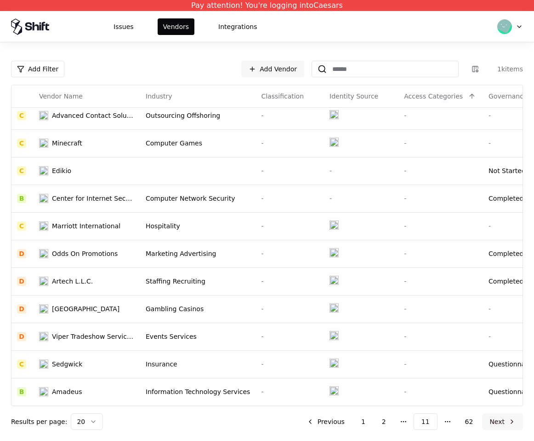
click at [501, 424] on button "Next" at bounding box center [502, 421] width 41 height 17
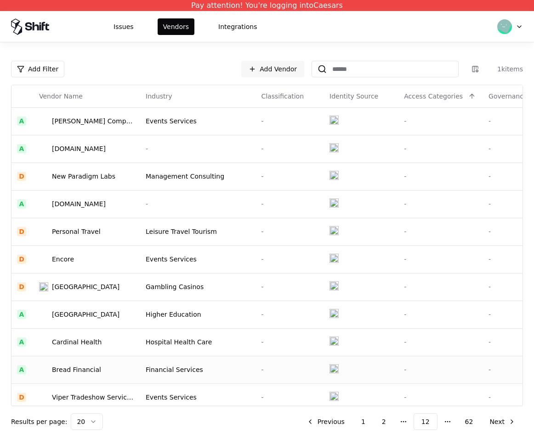
scroll to position [261, 0]
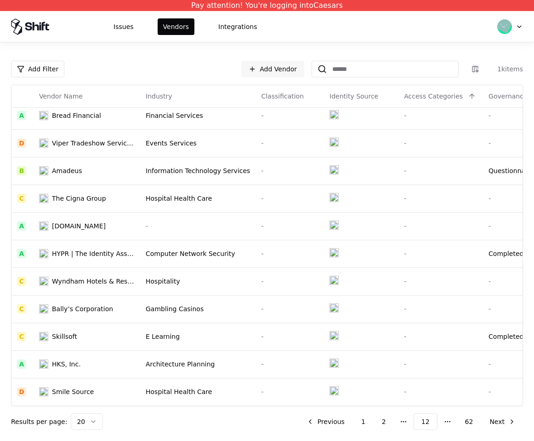
click at [376, 424] on ul "Previous 1 2 More pages 12 More pages 62 Next" at bounding box center [411, 421] width 224 height 17
click at [383, 422] on button "2" at bounding box center [384, 421] width 19 height 17
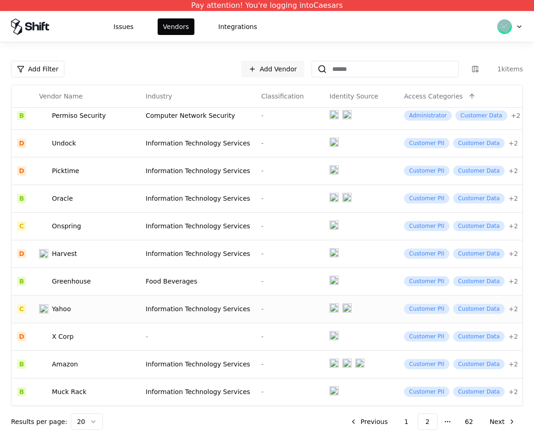
scroll to position [261, 0]
click at [76, 304] on div "Yahoo" at bounding box center [87, 308] width 96 height 9
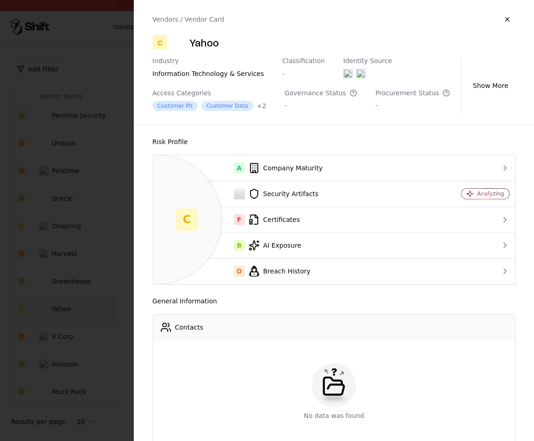
click at [98, 201] on div at bounding box center [267, 220] width 534 height 441
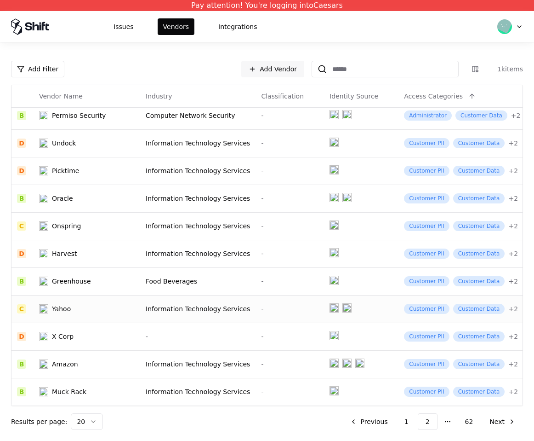
click at [110, 304] on div "Yahoo" at bounding box center [87, 308] width 96 height 9
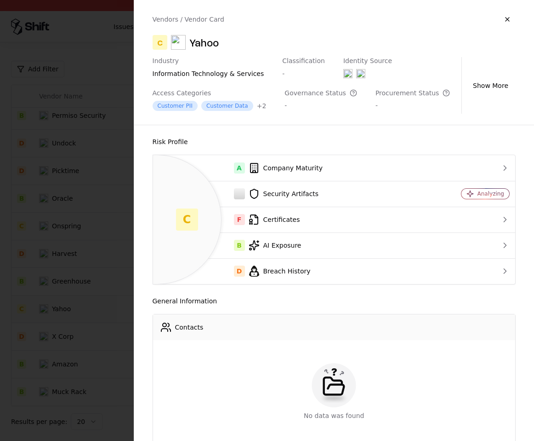
click at [79, 233] on div at bounding box center [267, 220] width 534 height 441
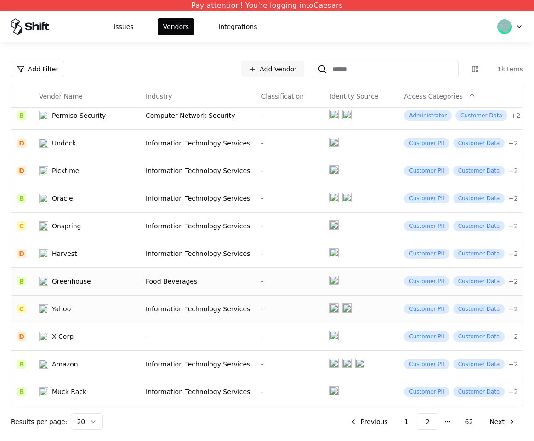
click at [77, 267] on td "Greenhouse" at bounding box center [87, 281] width 107 height 28
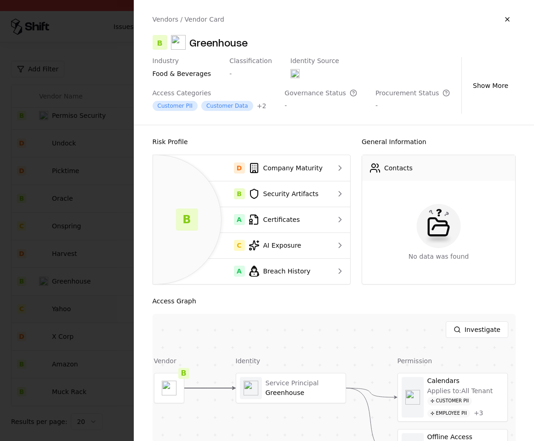
click at [119, 252] on div at bounding box center [267, 220] width 534 height 441
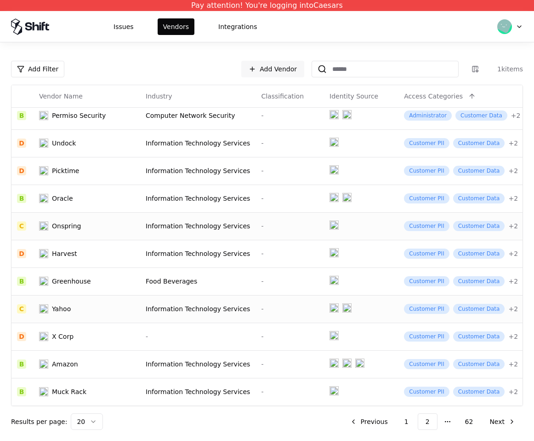
click at [83, 212] on td "Onspring" at bounding box center [87, 226] width 107 height 28
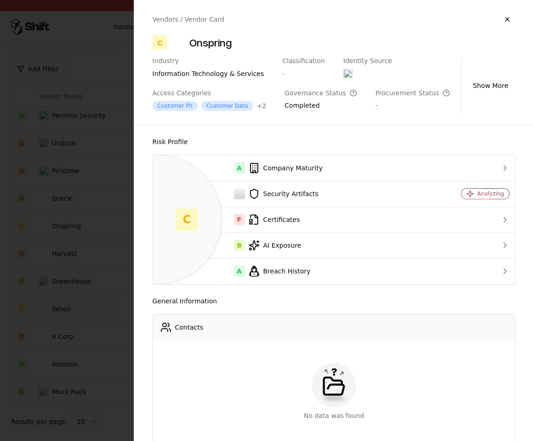
click at [84, 234] on div at bounding box center [267, 220] width 534 height 441
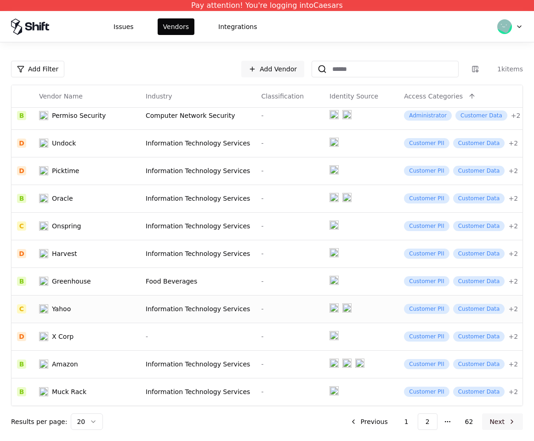
click at [493, 420] on button "Next" at bounding box center [502, 421] width 41 height 17
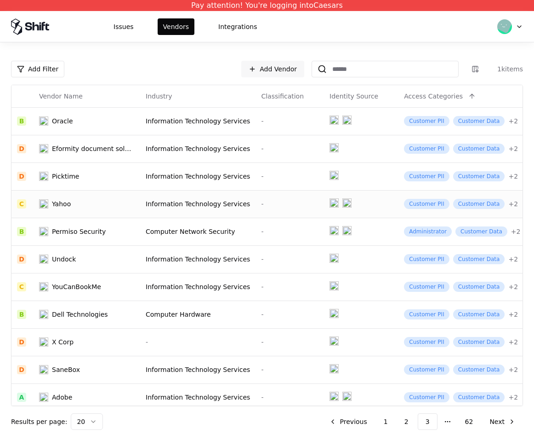
click at [123, 211] on td "Yahoo" at bounding box center [87, 204] width 107 height 28
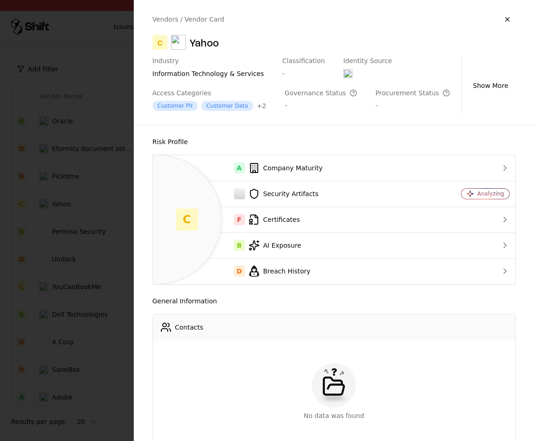
click at [58, 224] on div at bounding box center [267, 220] width 534 height 441
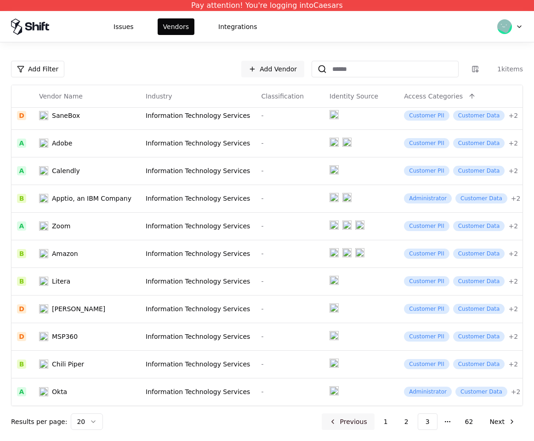
click at [349, 427] on button "Previous" at bounding box center [348, 421] width 53 height 17
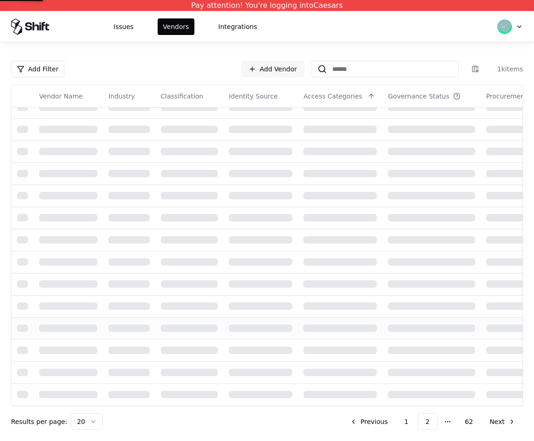
scroll to position [261, 0]
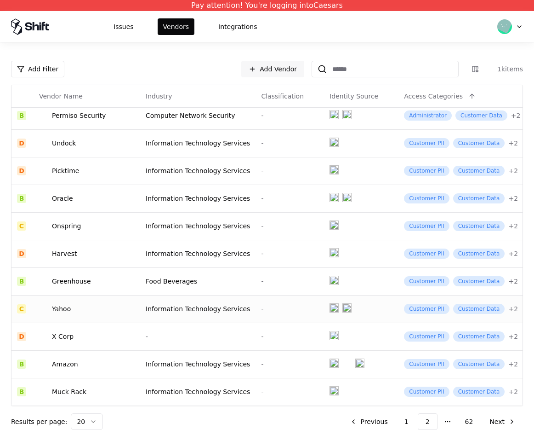
click at [95, 304] on div "Yahoo" at bounding box center [87, 308] width 96 height 9
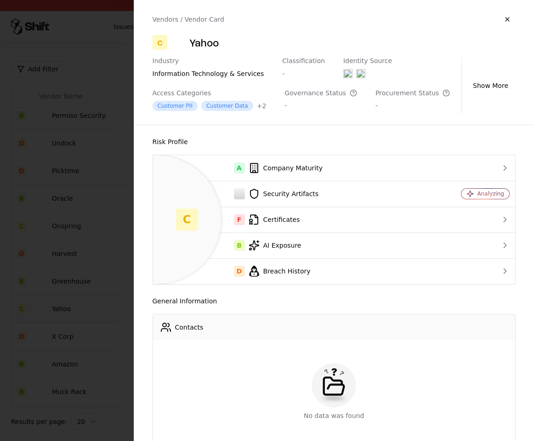
click at [101, 272] on div at bounding box center [267, 220] width 534 height 441
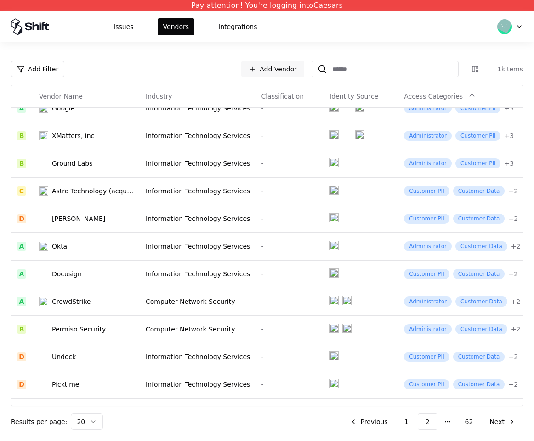
scroll to position [0, 0]
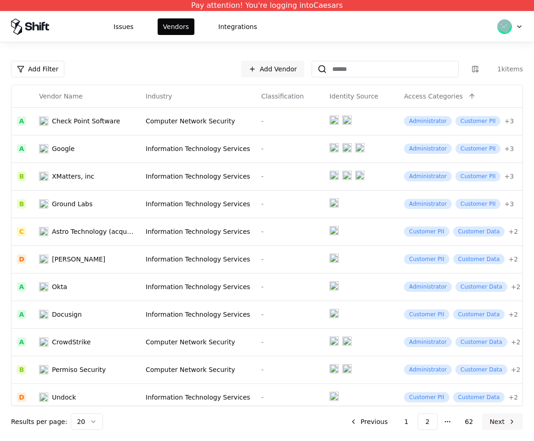
click at [497, 418] on button "Next" at bounding box center [502, 421] width 41 height 17
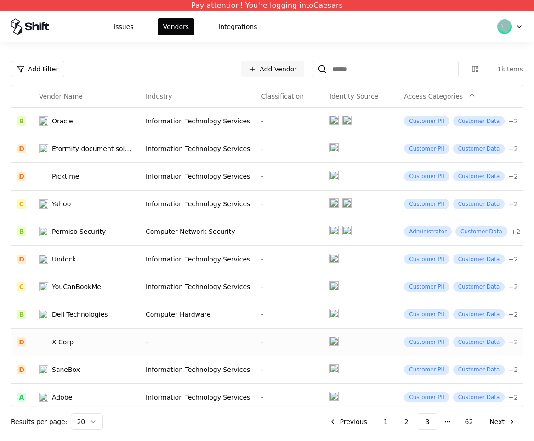
scroll to position [261, 0]
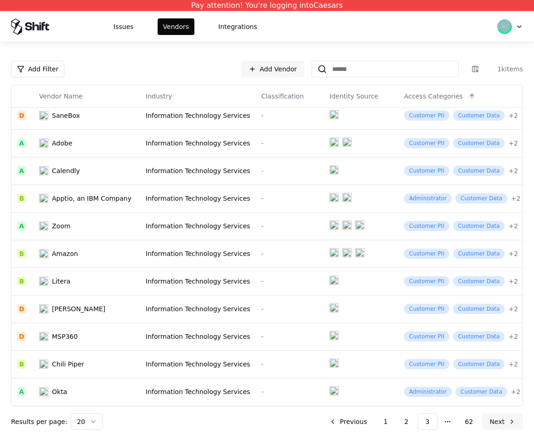
click at [499, 415] on button "Next" at bounding box center [502, 421] width 41 height 17
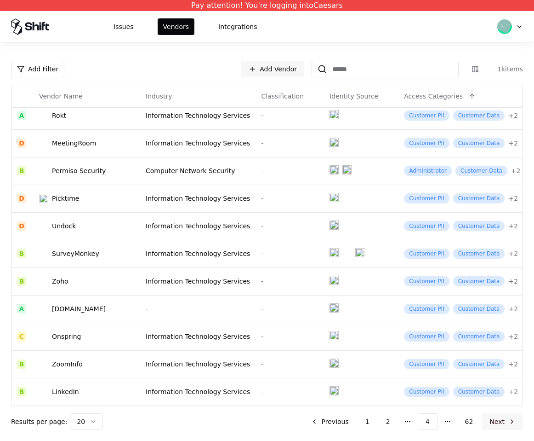
click at [498, 418] on button "Next" at bounding box center [502, 421] width 41 height 17
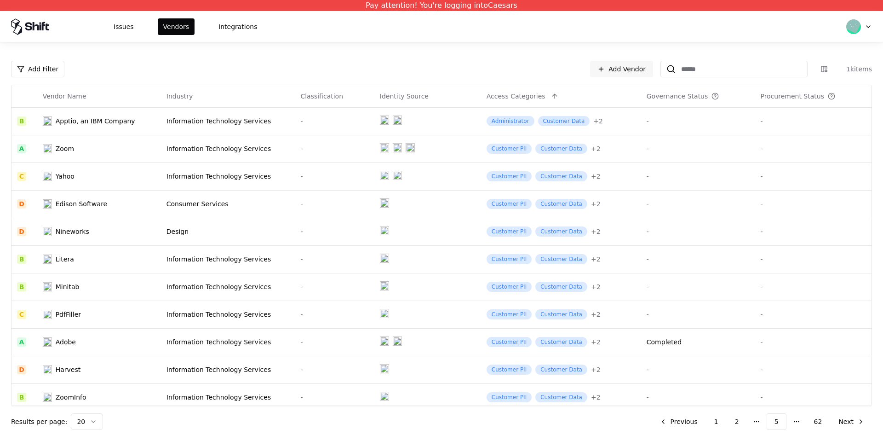
click at [96, 424] on html "Pay attention! You're logging into Caesars Issues Vendors Integrations Add Filt…" at bounding box center [441, 220] width 883 height 441
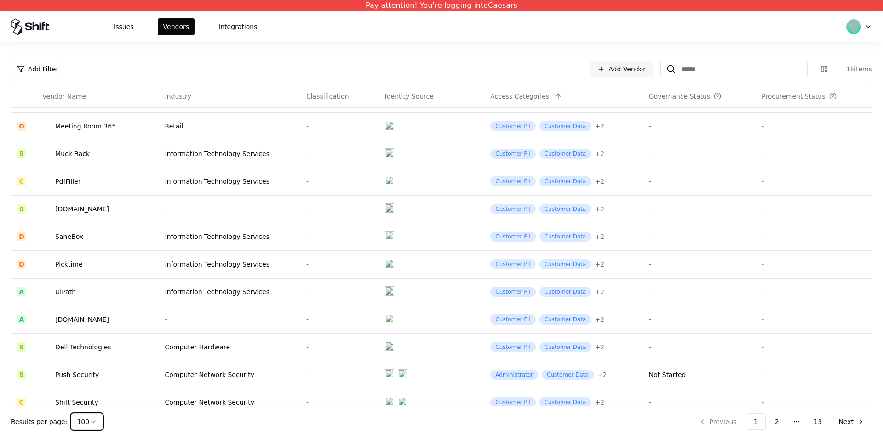
scroll to position [2461, 0]
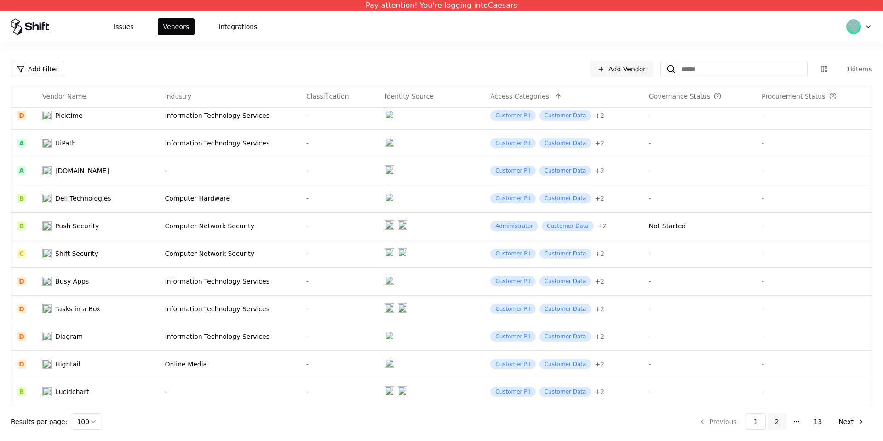
click at [534, 422] on button "2" at bounding box center [777, 421] width 19 height 17
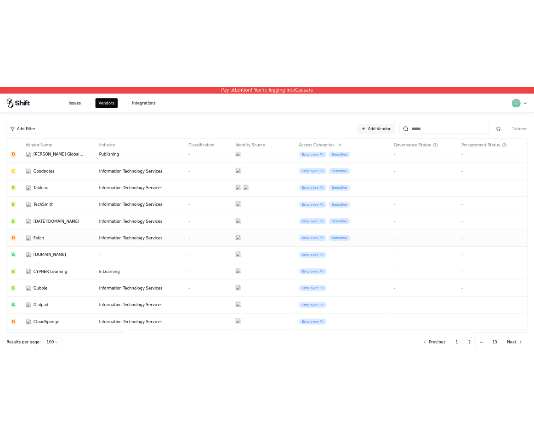
scroll to position [436, 0]
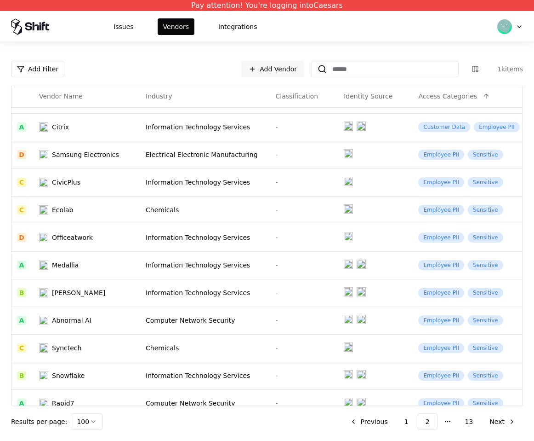
click at [502, 412] on div "Add Filter Add Vendor 1k items Vendor Name Industry Classification Identity Sou…" at bounding box center [267, 245] width 512 height 369
click at [502, 421] on button "Next" at bounding box center [502, 421] width 41 height 17
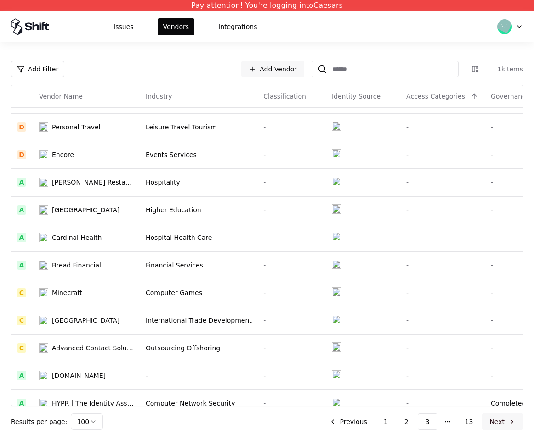
click at [509, 422] on button "Next" at bounding box center [502, 421] width 41 height 17
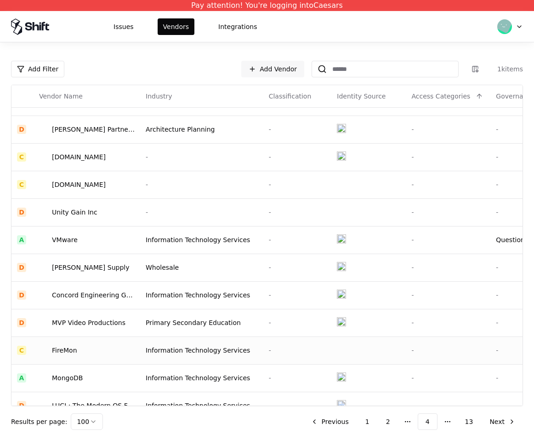
scroll to position [2042, 0]
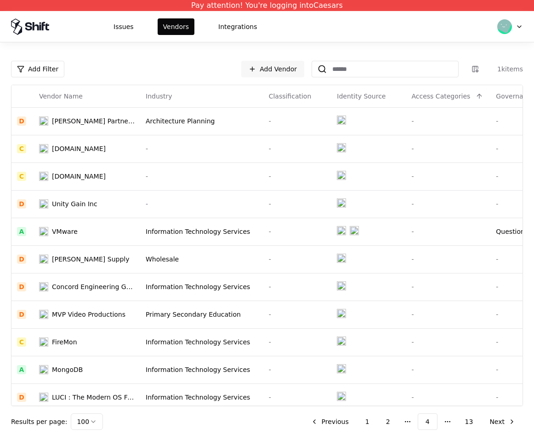
click at [91, 435] on div "Add Filter Add Vendor 1k items Vendor Name Industry Classification Identity Sou…" at bounding box center [267, 241] width 534 height 398
click at [94, 424] on html "Pay attention! You're logging into Caesars Issues Vendors Integrations Add Filt…" at bounding box center [267, 220] width 534 height 441
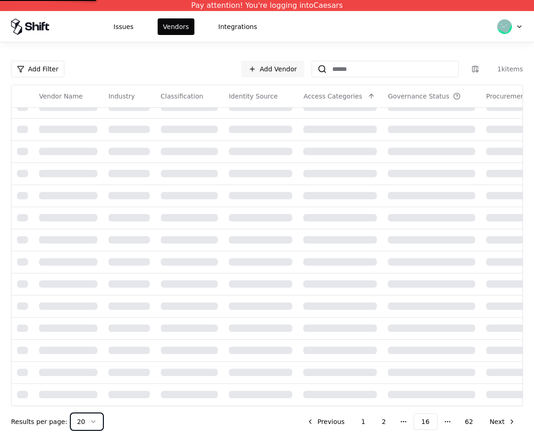
scroll to position [261, 0]
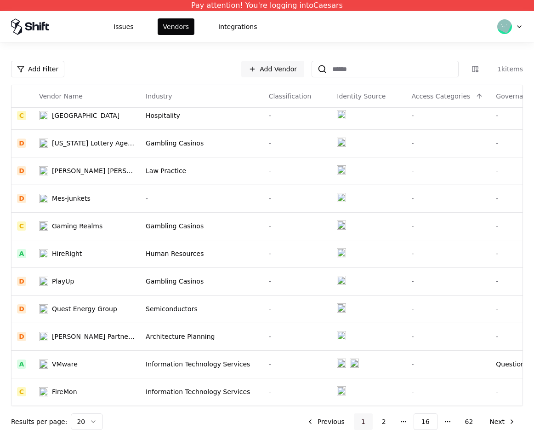
click at [363, 418] on button "1" at bounding box center [363, 421] width 19 height 17
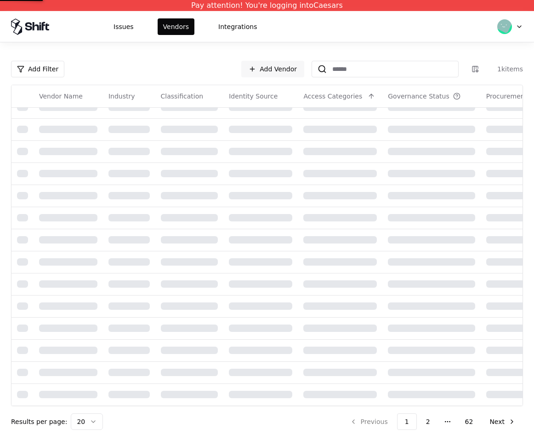
scroll to position [261, 0]
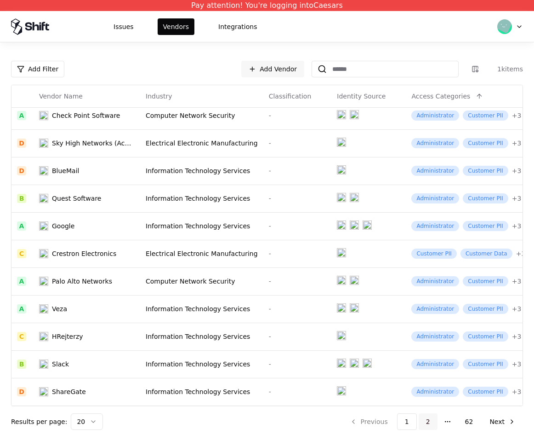
click at [426, 425] on button "2" at bounding box center [428, 421] width 19 height 17
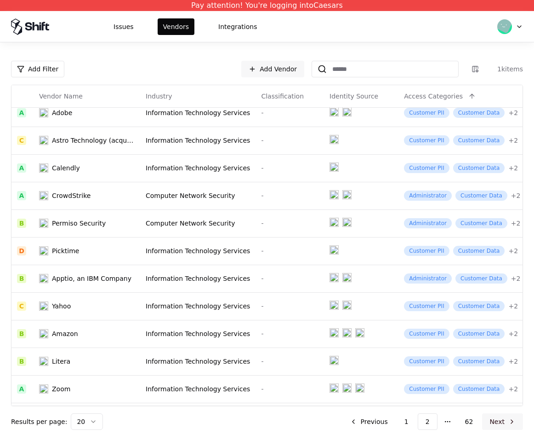
click at [499, 426] on button "Next" at bounding box center [502, 421] width 41 height 17
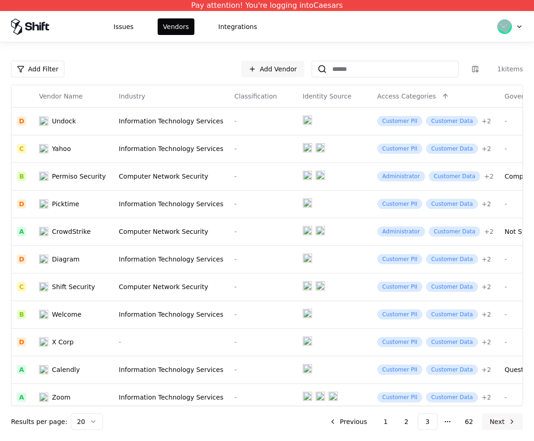
click at [512, 424] on button "Next" at bounding box center [502, 421] width 41 height 17
